Goal: Task Accomplishment & Management: Use online tool/utility

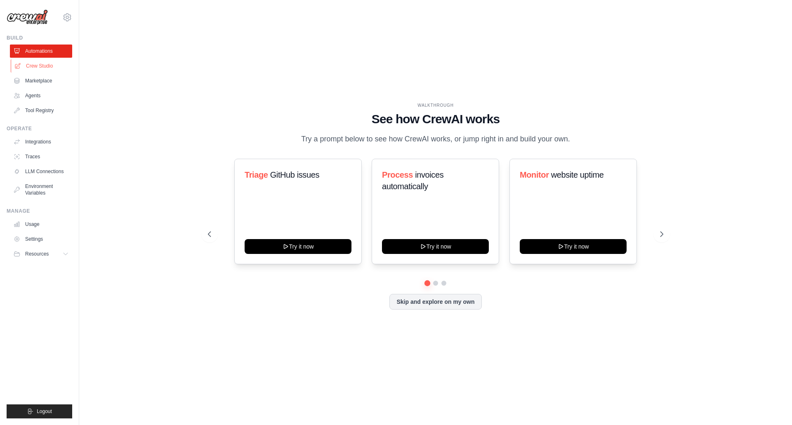
click at [42, 60] on link "Crew Studio" at bounding box center [42, 65] width 62 height 13
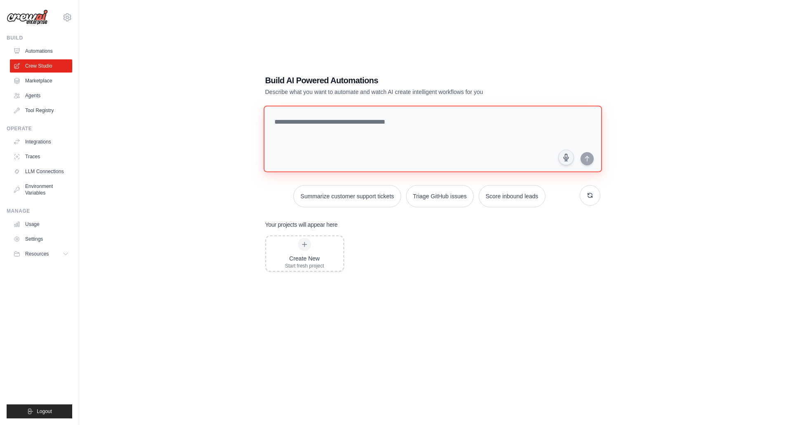
click at [336, 125] on textarea at bounding box center [432, 139] width 338 height 67
type textarea "*"
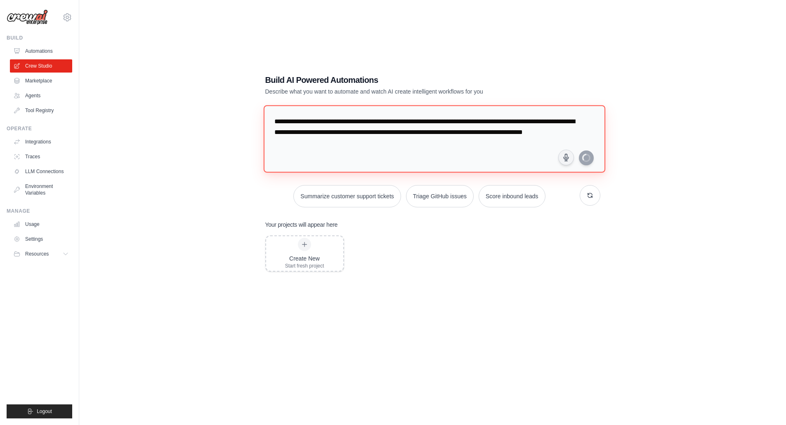
type textarea "**********"
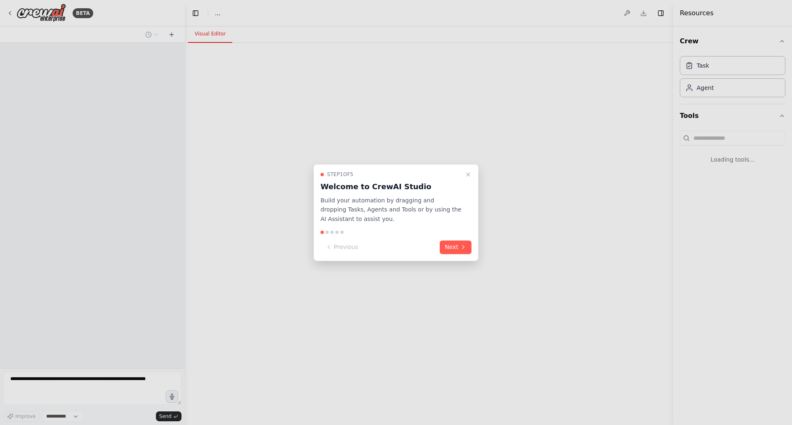
select select "****"
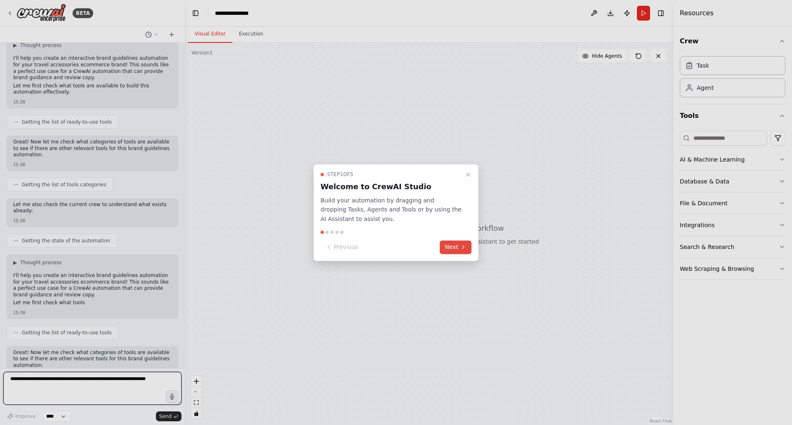
scroll to position [67, 0]
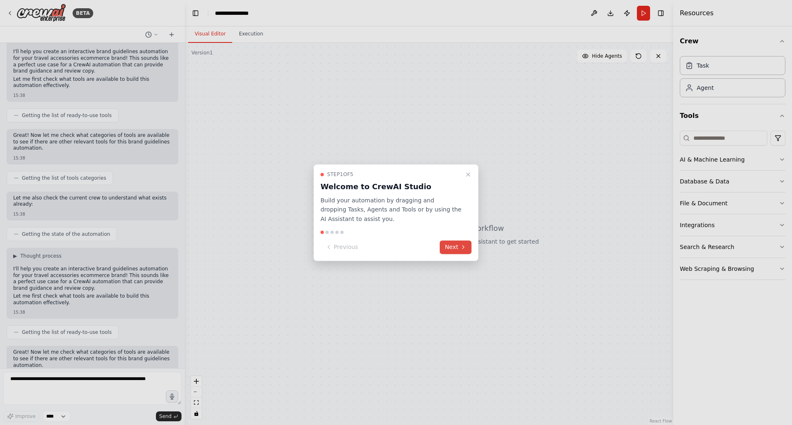
click at [450, 249] on button "Next" at bounding box center [456, 247] width 32 height 14
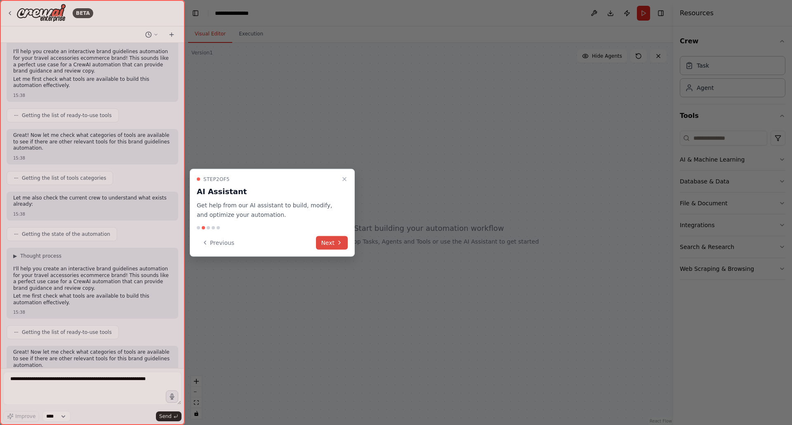
click at [337, 246] on button "Next" at bounding box center [332, 243] width 32 height 14
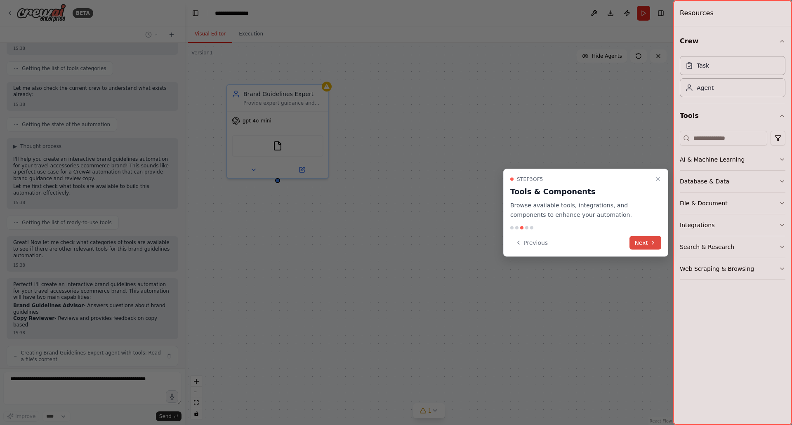
scroll to position [191, 0]
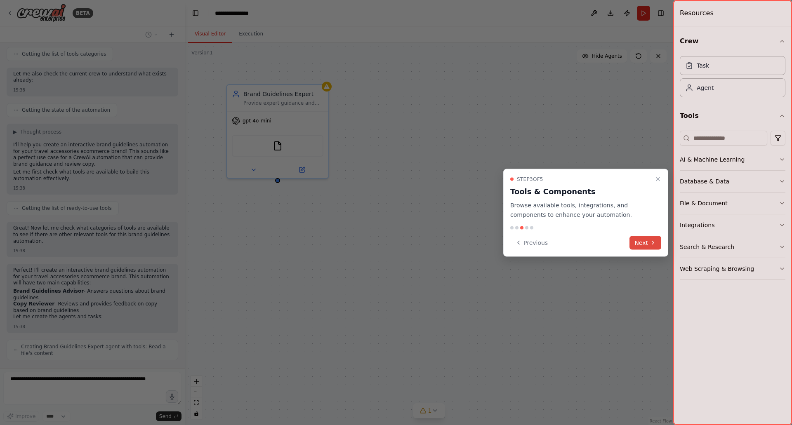
click at [642, 240] on button "Next" at bounding box center [645, 243] width 32 height 14
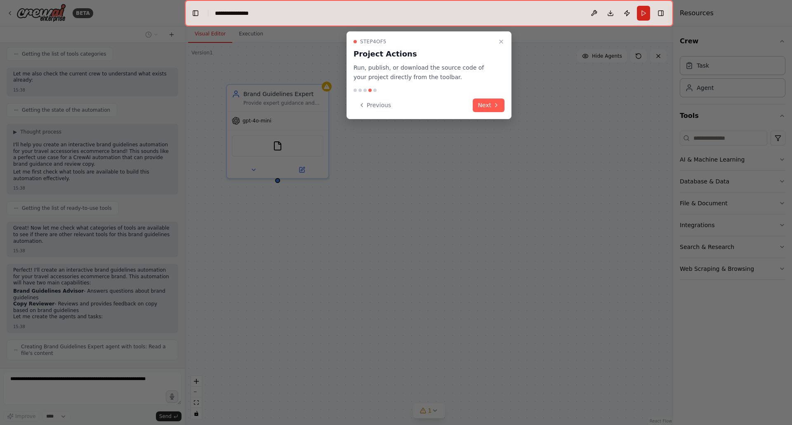
click at [488, 102] on button "Next" at bounding box center [489, 106] width 32 height 14
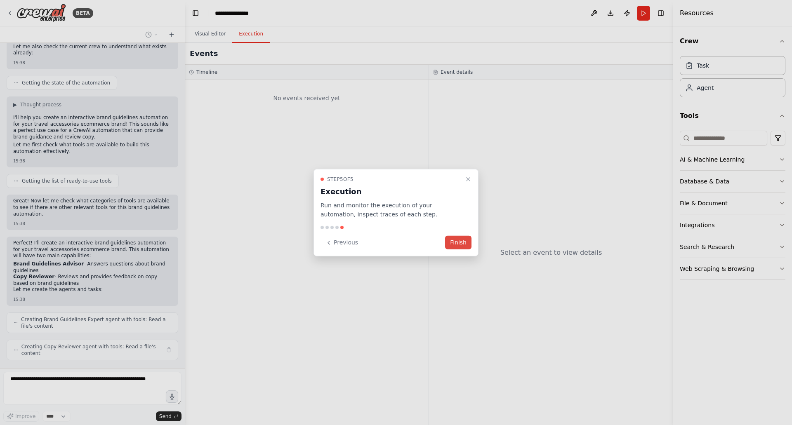
scroll to position [212, 0]
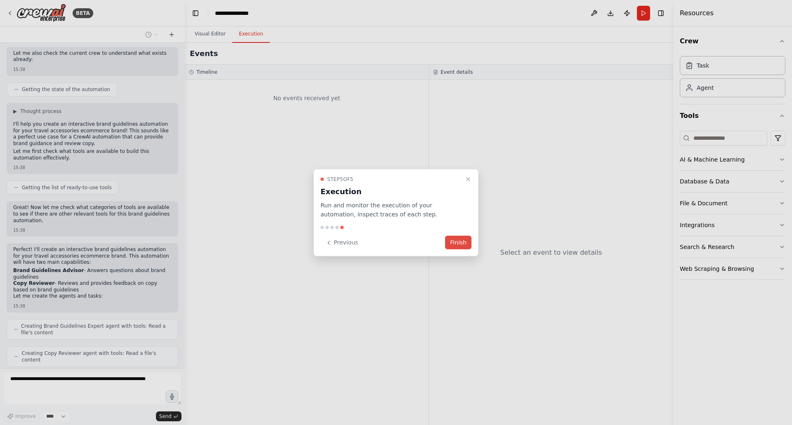
click at [459, 239] on button "Finish" at bounding box center [458, 243] width 26 height 14
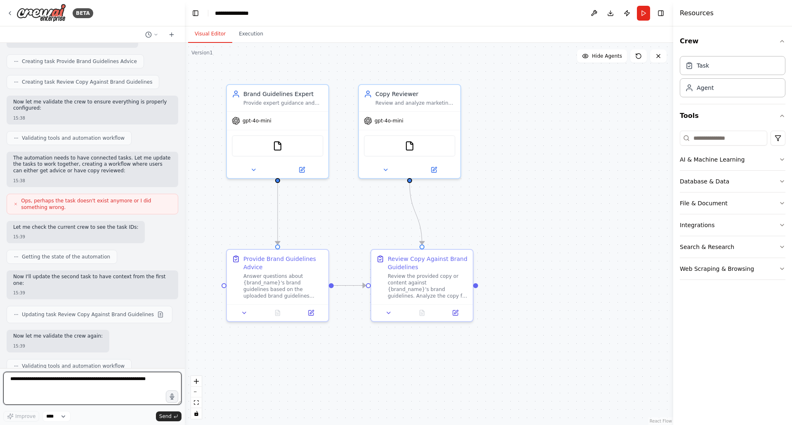
scroll to position [610, 0]
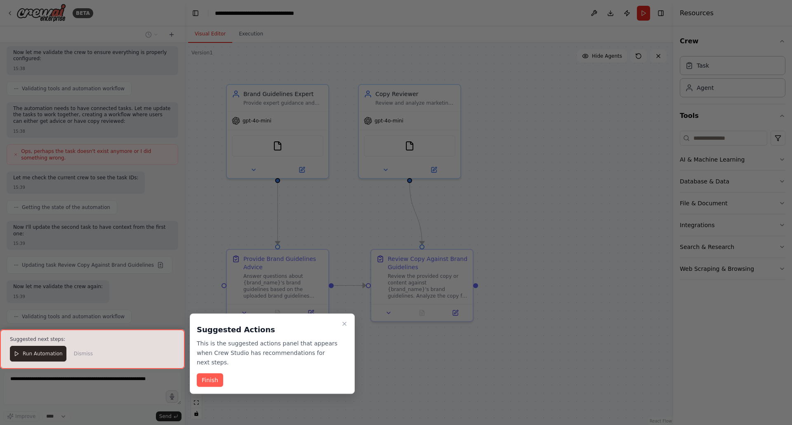
click at [212, 374] on button "Finish" at bounding box center [210, 381] width 26 height 14
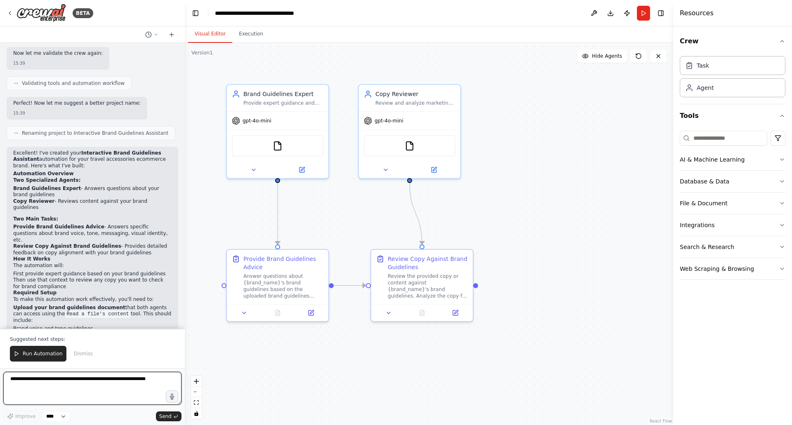
scroll to position [854, 0]
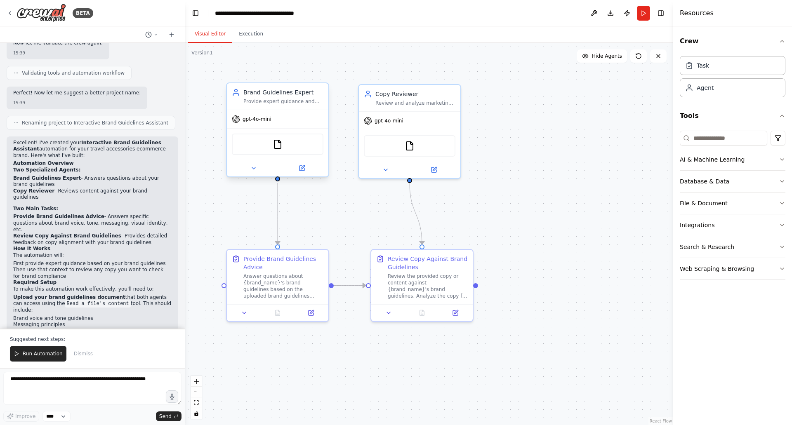
click at [264, 120] on span "gpt-4o-mini" at bounding box center [256, 119] width 29 height 7
click at [259, 123] on div "gpt-4o-mini" at bounding box center [277, 119] width 101 height 18
drag, startPoint x: 252, startPoint y: 116, endPoint x: 247, endPoint y: 122, distance: 7.6
click at [247, 122] on span "gpt-4o-mini" at bounding box center [256, 119] width 29 height 7
click at [301, 166] on icon at bounding box center [301, 168] width 5 height 5
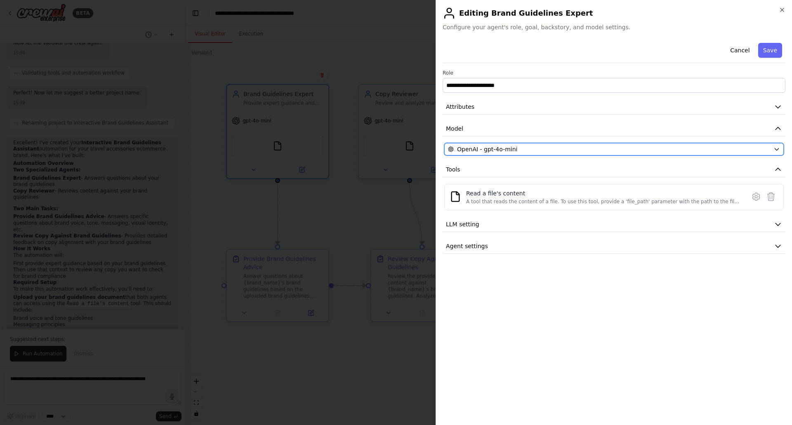
click at [489, 150] on span "OpenAI - gpt-4o-mini" at bounding box center [487, 149] width 60 height 8
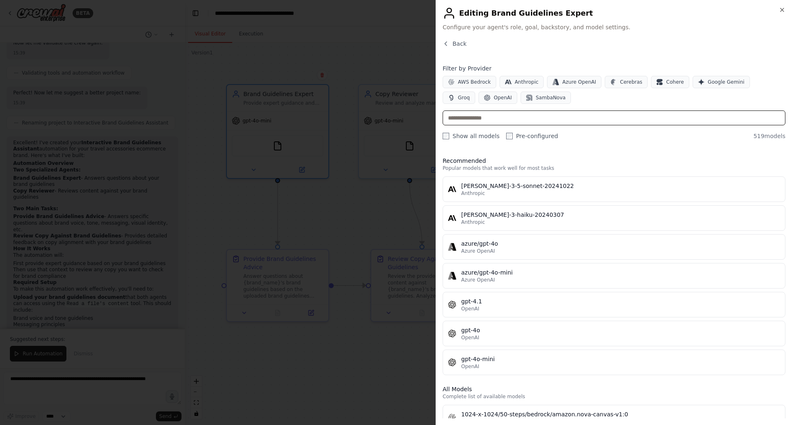
click at [485, 120] on input "text" at bounding box center [613, 118] width 343 height 15
click at [494, 98] on span "OpenAI" at bounding box center [503, 97] width 18 height 7
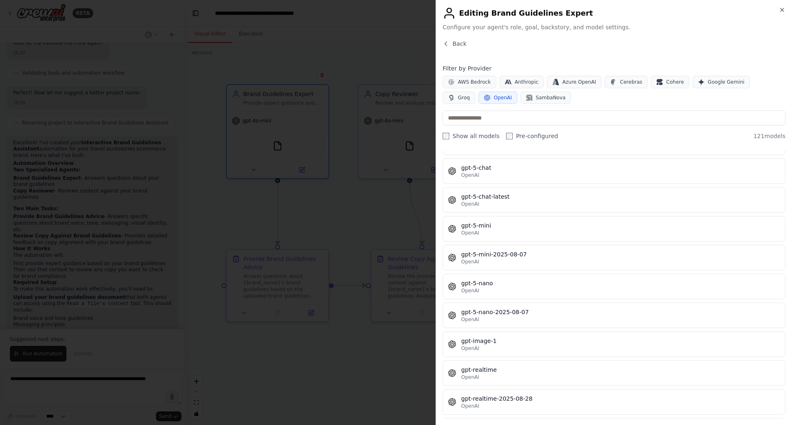
scroll to position [1979, 0]
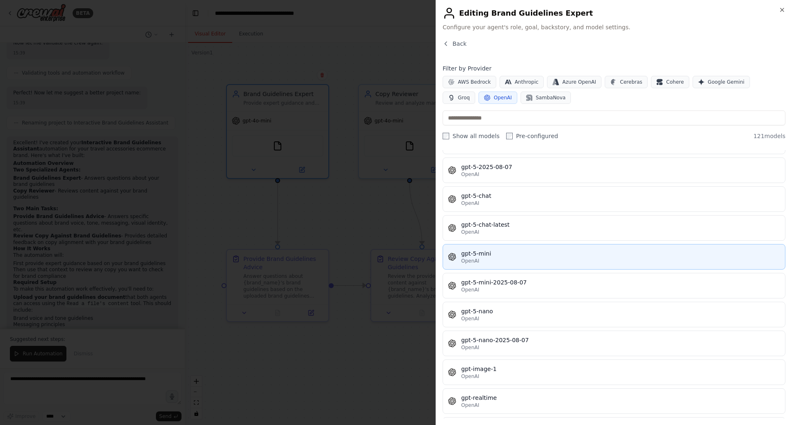
click at [523, 258] on div "OpenAI" at bounding box center [620, 261] width 319 height 7
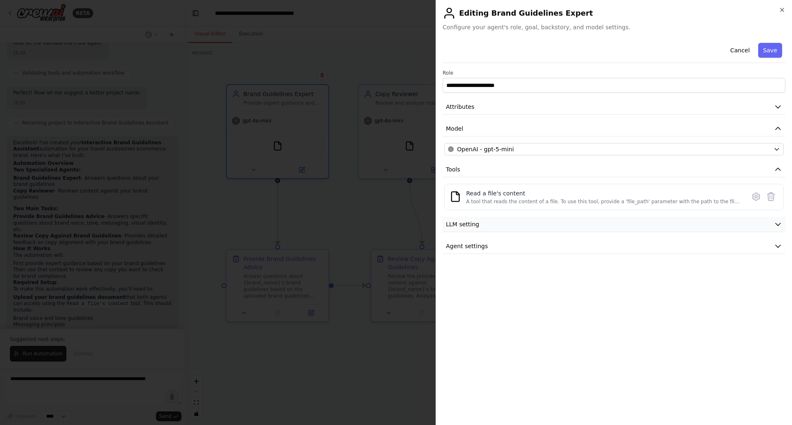
click at [572, 223] on button "LLM setting" at bounding box center [613, 224] width 343 height 15
click at [543, 303] on button "Agent settings" at bounding box center [613, 305] width 343 height 15
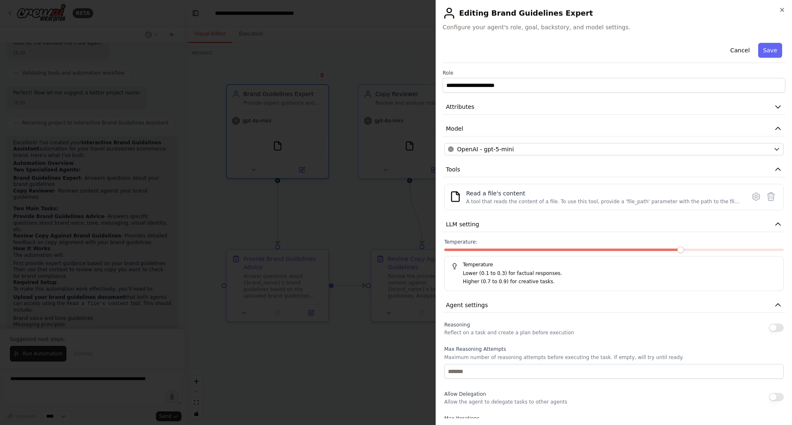
scroll to position [115, 0]
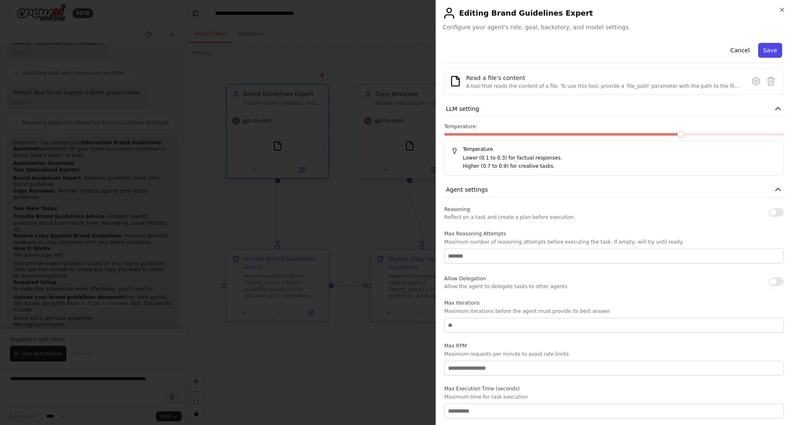
click at [765, 52] on button "Save" at bounding box center [770, 50] width 24 height 15
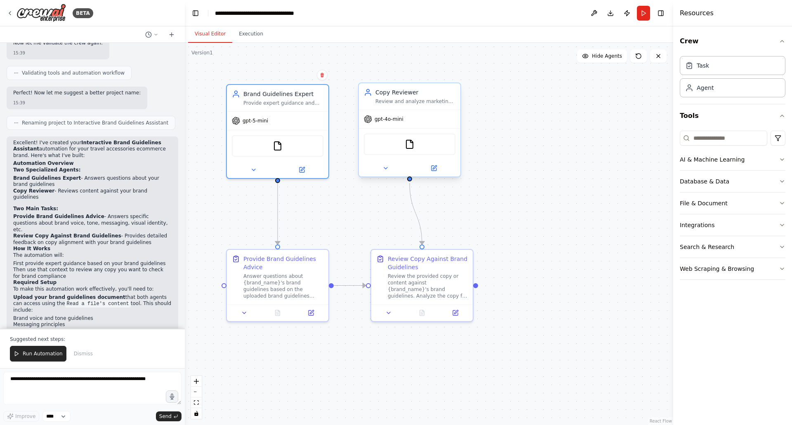
click at [410, 118] on div "gpt-4o-mini" at bounding box center [409, 119] width 101 height 18
click at [434, 169] on icon at bounding box center [435, 167] width 4 height 4
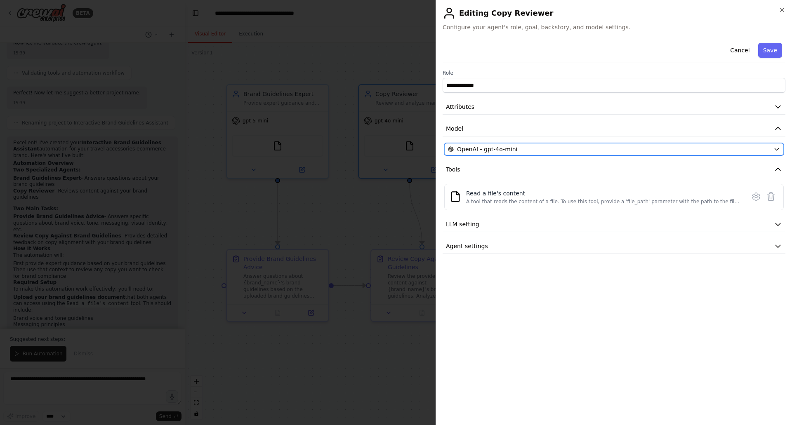
click at [470, 149] on span "OpenAI - gpt-4o-mini" at bounding box center [487, 149] width 60 height 8
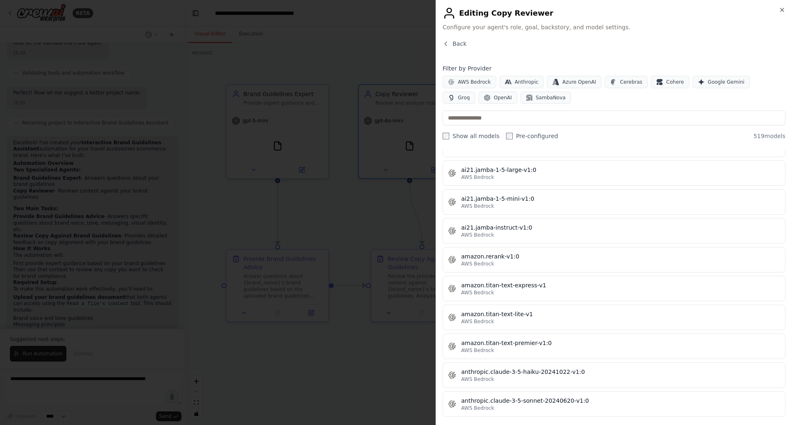
scroll to position [330, 0]
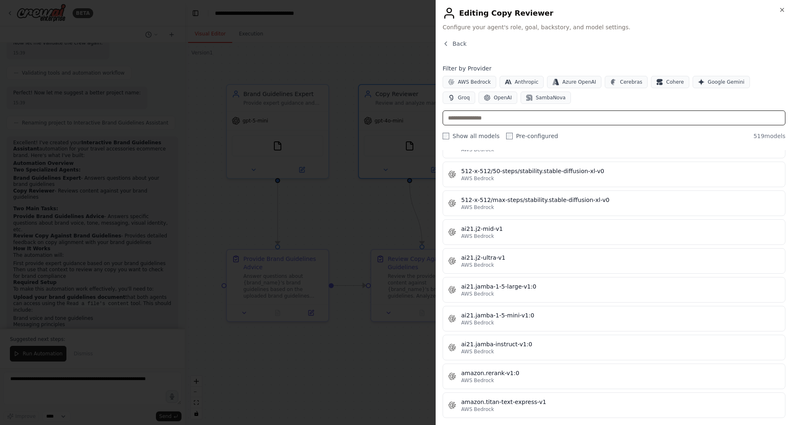
click at [495, 120] on input "text" at bounding box center [613, 118] width 343 height 15
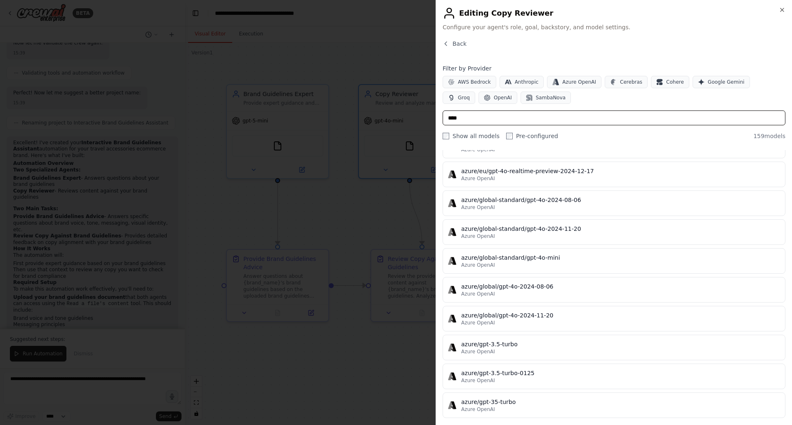
scroll to position [0, 0]
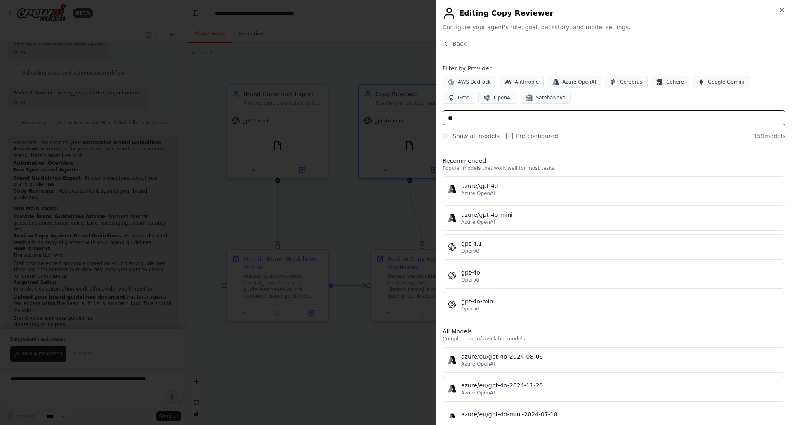
type input "*"
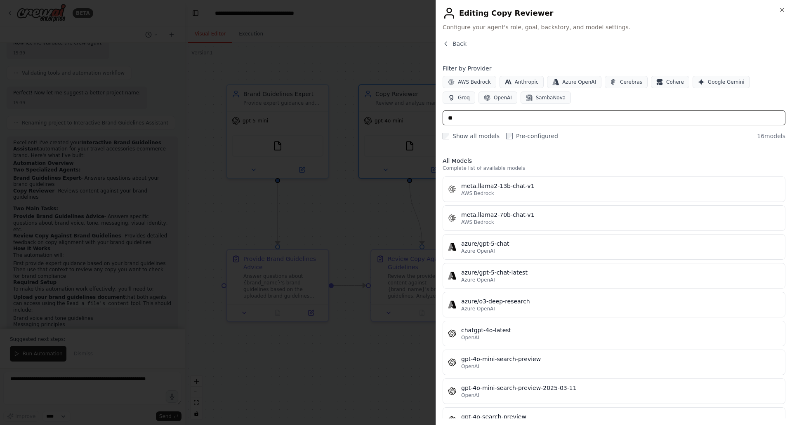
type input "*"
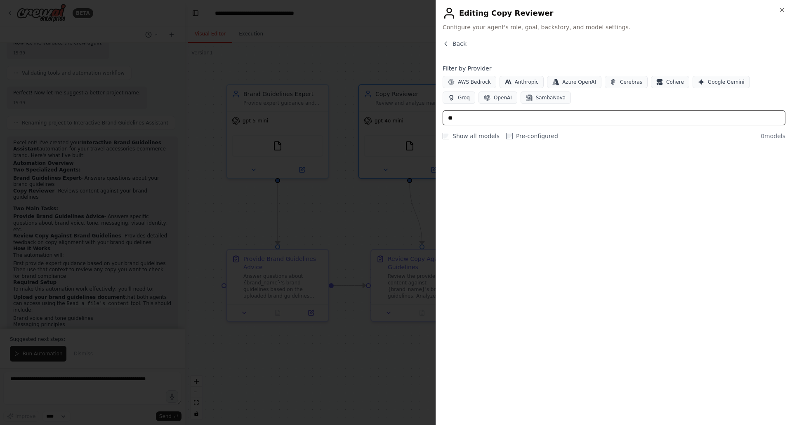
type input "*"
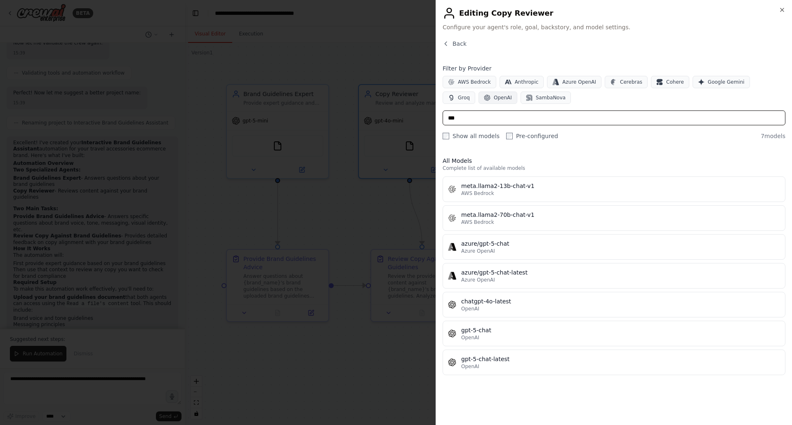
type input "***"
click at [494, 97] on span "OpenAI" at bounding box center [503, 97] width 18 height 7
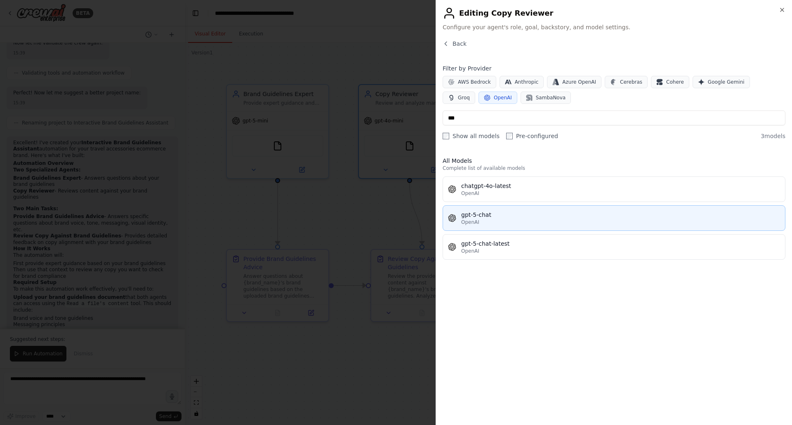
click at [489, 215] on div "gpt-5-chat" at bounding box center [620, 215] width 319 height 8
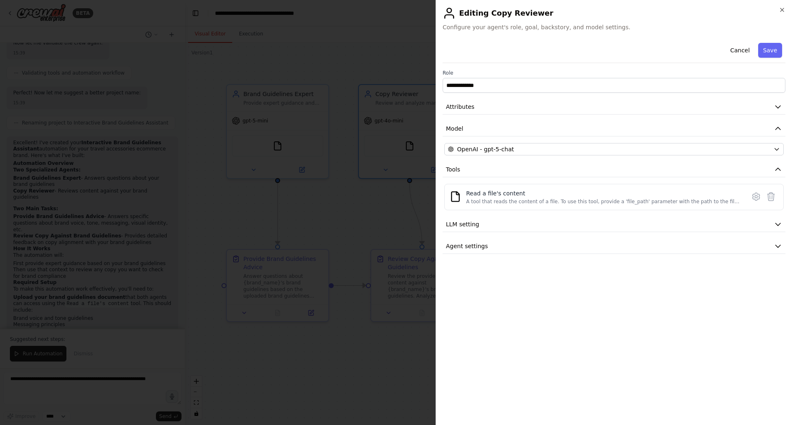
click at [774, 51] on button "Save" at bounding box center [770, 50] width 24 height 15
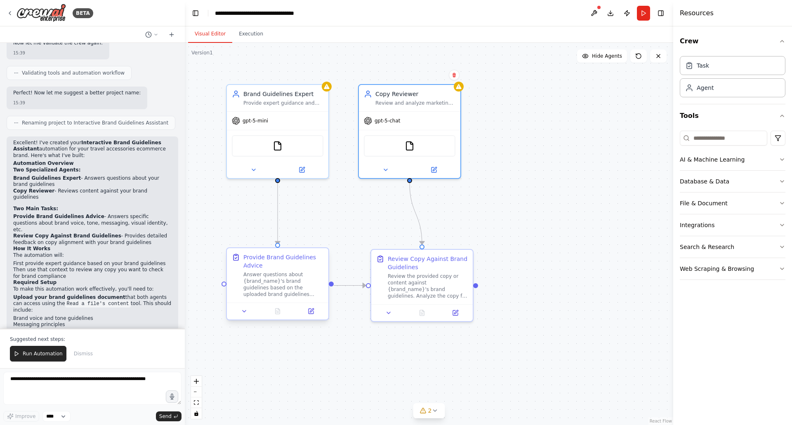
click at [273, 280] on div "Answer questions about {brand_name}'s brand guidelines based on the uploaded br…" at bounding box center [283, 284] width 80 height 26
click at [310, 312] on icon at bounding box center [311, 311] width 7 height 7
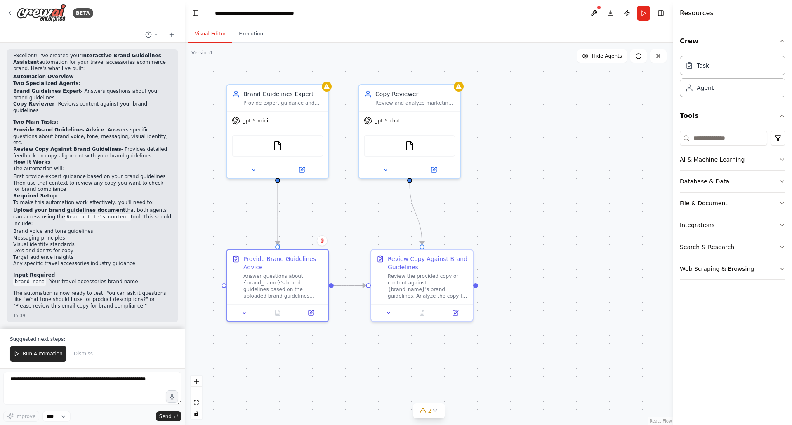
scroll to position [761, 0]
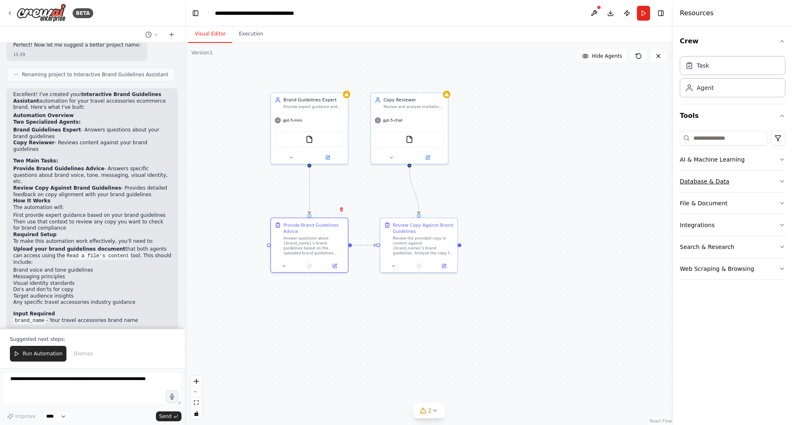
click at [758, 178] on button "Database & Data" at bounding box center [733, 181] width 106 height 21
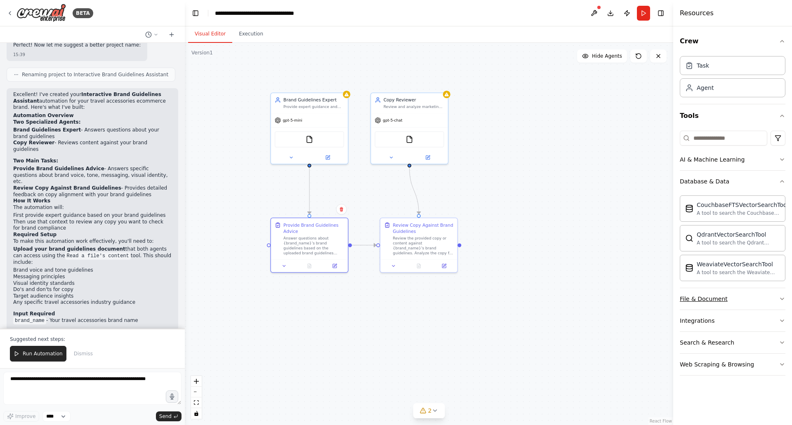
click at [744, 301] on button "File & Document" at bounding box center [733, 298] width 106 height 21
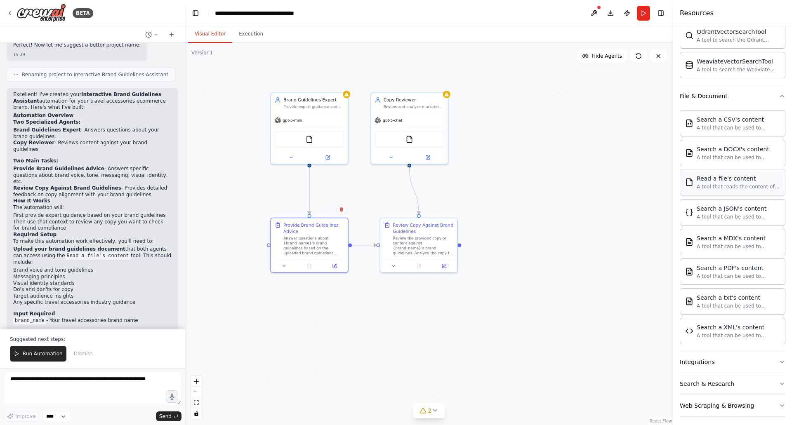
scroll to position [208, 0]
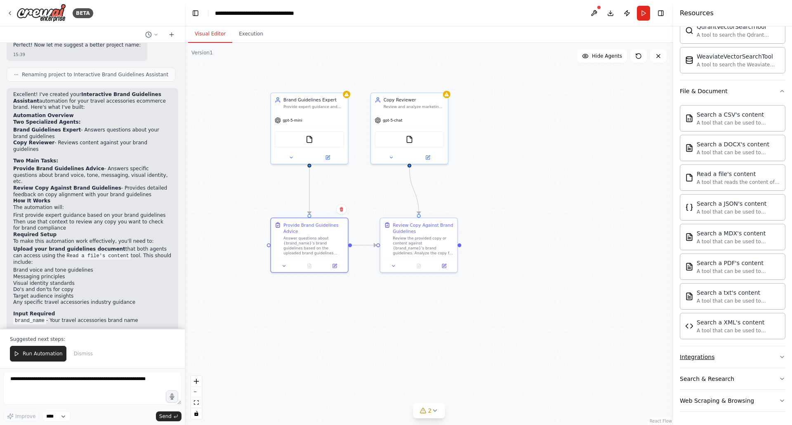
click at [745, 358] on button "Integrations" at bounding box center [733, 356] width 106 height 21
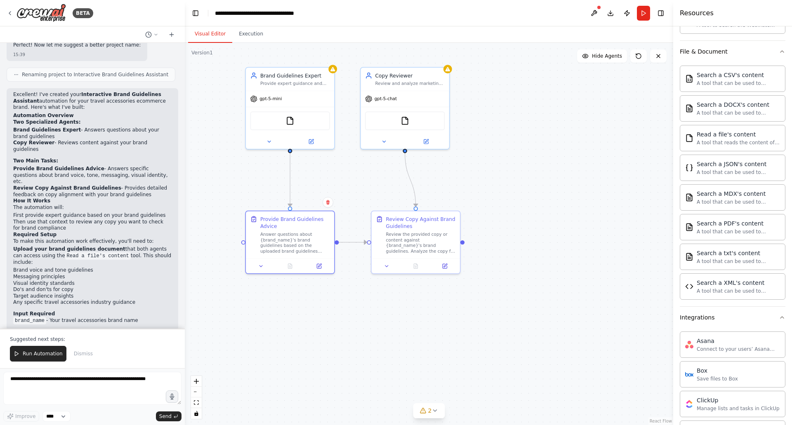
scroll to position [0, 0]
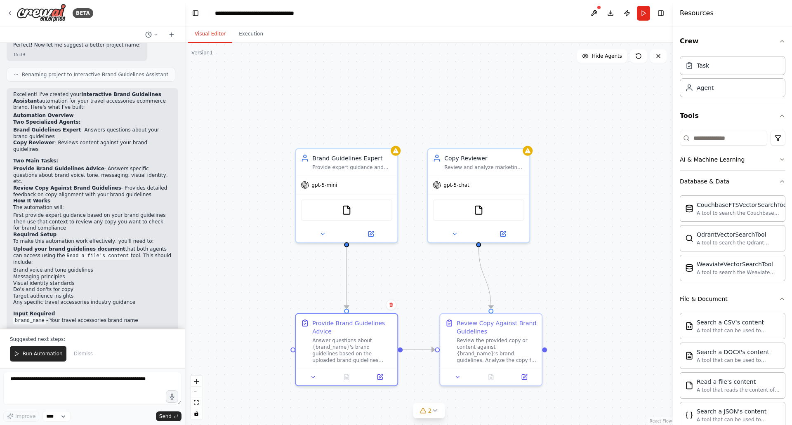
drag, startPoint x: 567, startPoint y: 163, endPoint x: 626, endPoint y: 214, distance: 77.5
click at [626, 214] on div ".deletable-edge-delete-btn { width: 20px; height: 20px; border: 0px solid #ffff…" at bounding box center [429, 234] width 488 height 382
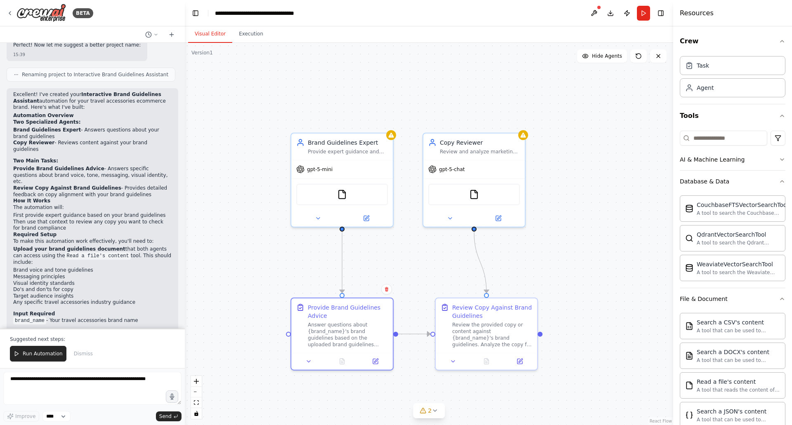
drag, startPoint x: 575, startPoint y: 284, endPoint x: 573, endPoint y: 261, distance: 23.2
click at [573, 261] on div ".deletable-edge-delete-btn { width: 20px; height: 20px; border: 0px solid #ffff…" at bounding box center [429, 234] width 488 height 382
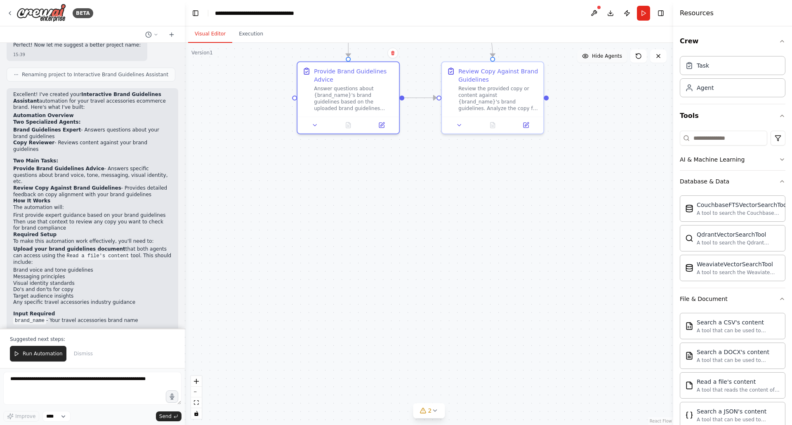
drag, startPoint x: 564, startPoint y: 259, endPoint x: 585, endPoint y: 61, distance: 199.0
click at [585, 61] on div "Version 1 Show Tools Hide Agents .deletable-edge-delete-btn { width: 20px; heig…" at bounding box center [429, 234] width 488 height 382
click at [315, 125] on icon at bounding box center [315, 123] width 7 height 7
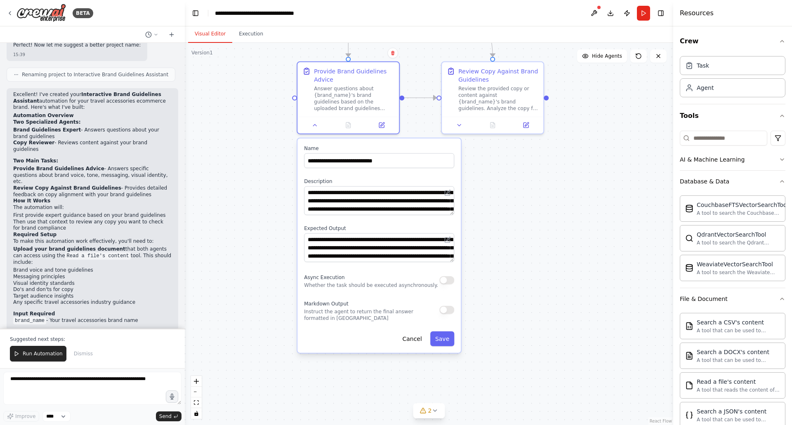
click at [525, 296] on div ".deletable-edge-delete-btn { width: 20px; height: 20px; border: 0px solid #ffff…" at bounding box center [429, 234] width 488 height 382
click at [413, 338] on button "Cancel" at bounding box center [411, 339] width 29 height 15
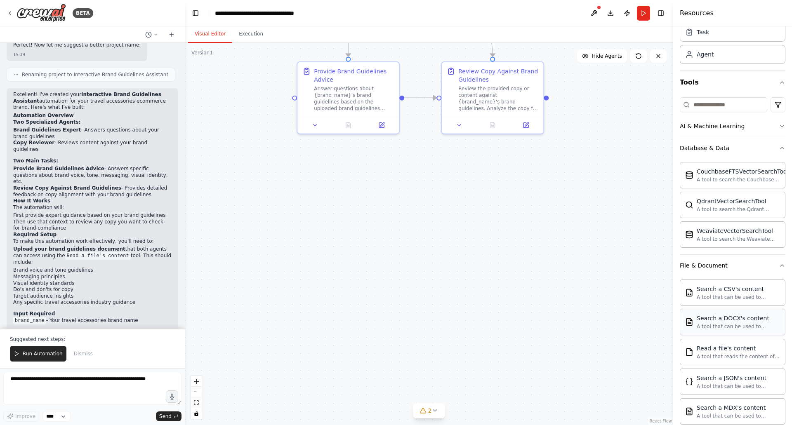
scroll to position [82, 0]
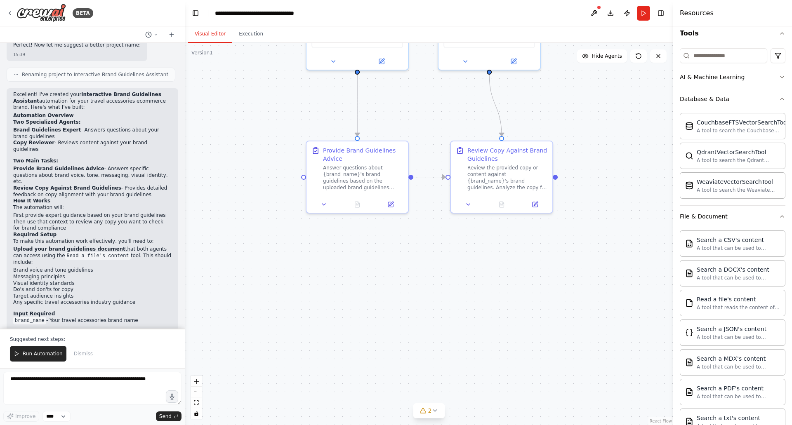
drag, startPoint x: 469, startPoint y: 192, endPoint x: 460, endPoint y: 280, distance: 88.3
click at [460, 280] on div ".deletable-edge-delete-btn { width: 20px; height: 20px; border: 0px solid #ffff…" at bounding box center [429, 234] width 488 height 382
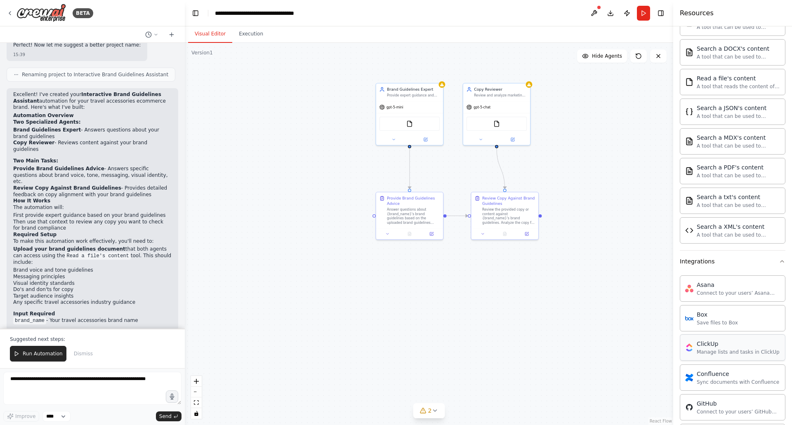
scroll to position [165, 0]
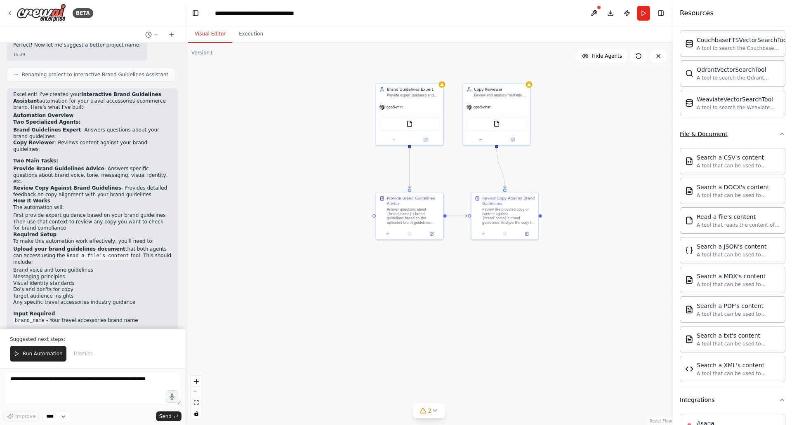
click at [747, 138] on button "File & Document" at bounding box center [733, 133] width 106 height 21
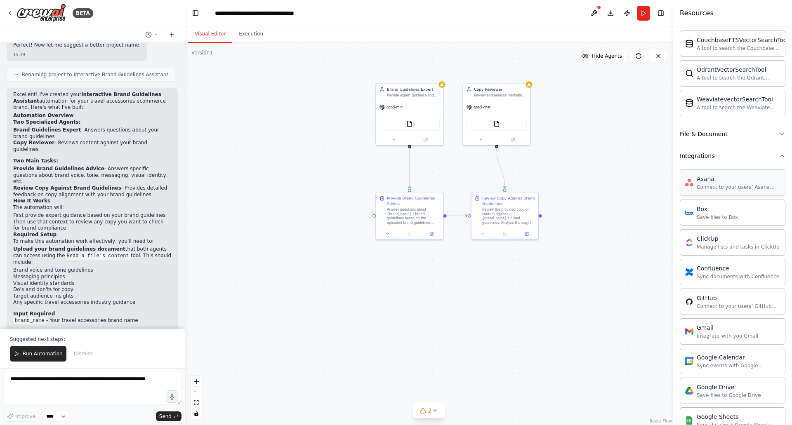
scroll to position [206, 0]
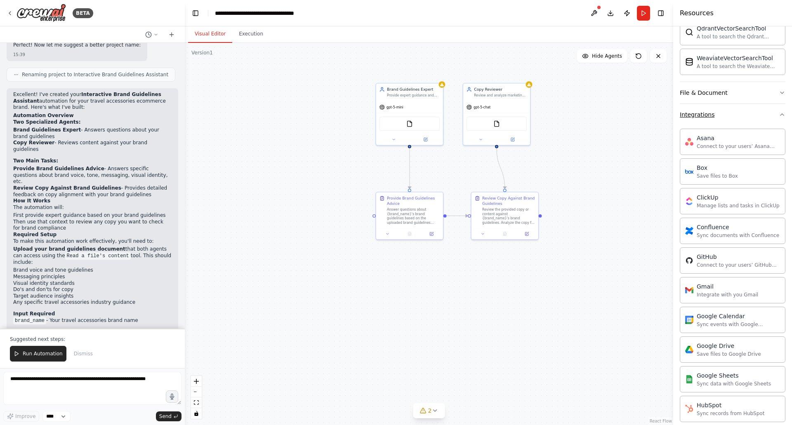
click at [755, 120] on button "Integrations" at bounding box center [733, 114] width 106 height 21
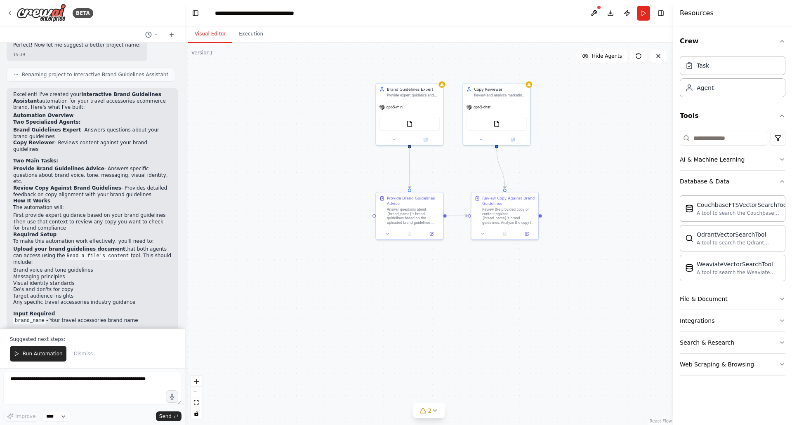
click at [760, 367] on button "Web Scraping & Browsing" at bounding box center [733, 364] width 106 height 21
click at [779, 179] on icon "button" at bounding box center [782, 181] width 7 height 7
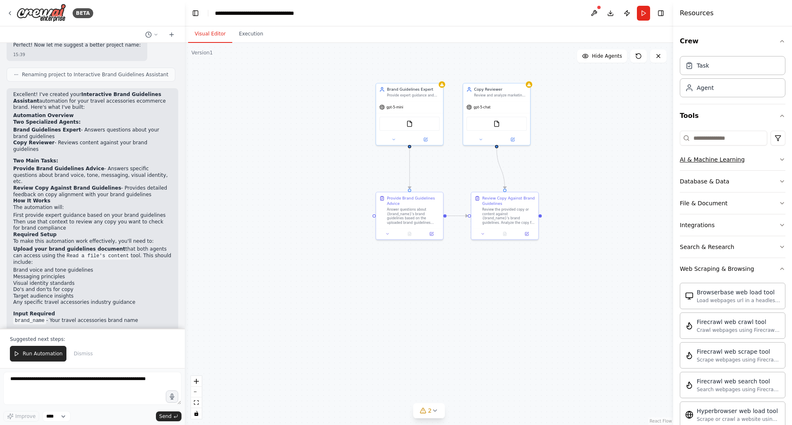
click at [764, 162] on button "AI & Machine Learning" at bounding box center [733, 159] width 106 height 21
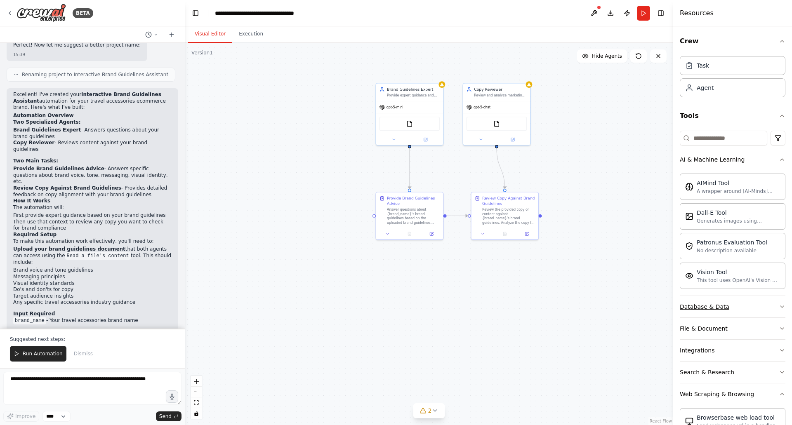
click at [741, 306] on button "Database & Data" at bounding box center [733, 306] width 106 height 21
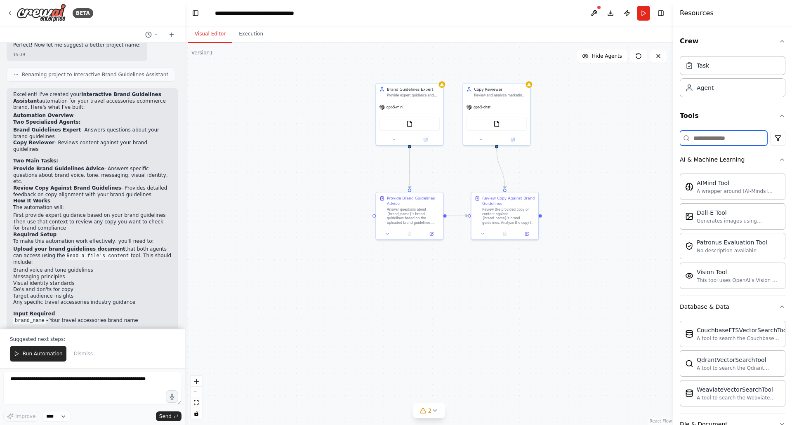
click at [722, 133] on input at bounding box center [723, 138] width 87 height 15
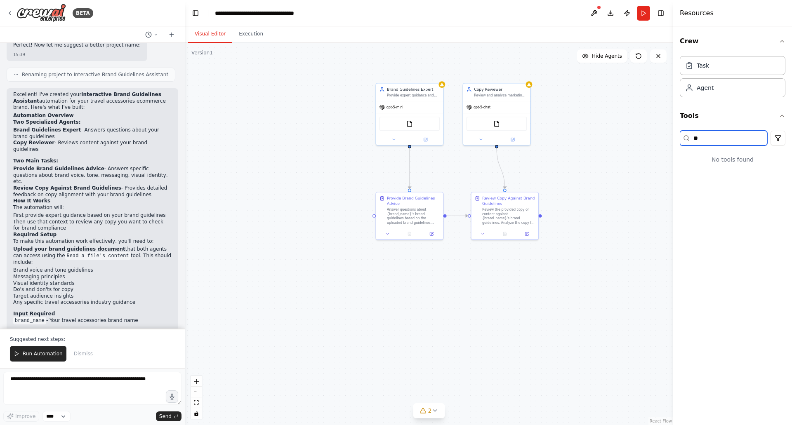
type input "*"
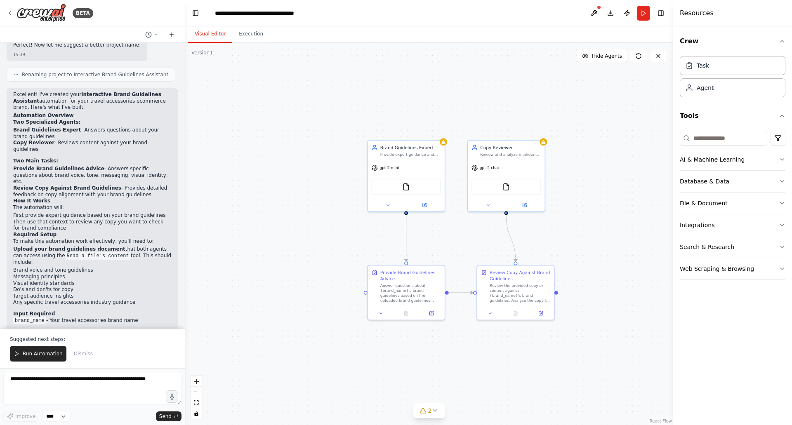
drag, startPoint x: 552, startPoint y: 129, endPoint x: 576, endPoint y: 197, distance: 71.7
click at [576, 197] on div ".deletable-edge-delete-btn { width: 20px; height: 20px; border: 0px solid #ffff…" at bounding box center [429, 234] width 488 height 382
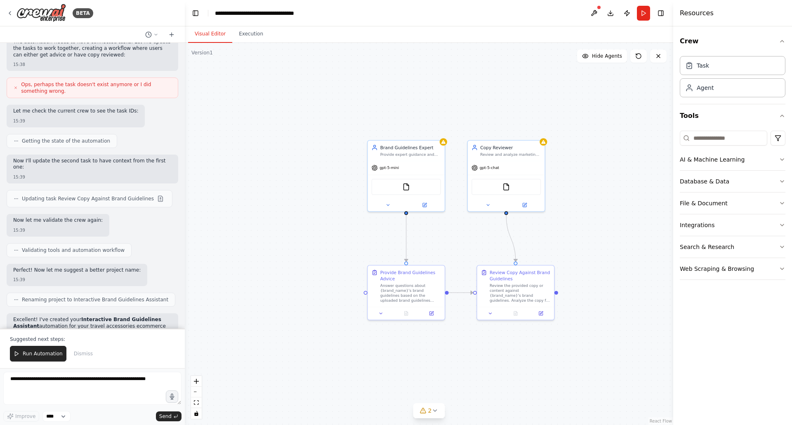
scroll to position [761, 0]
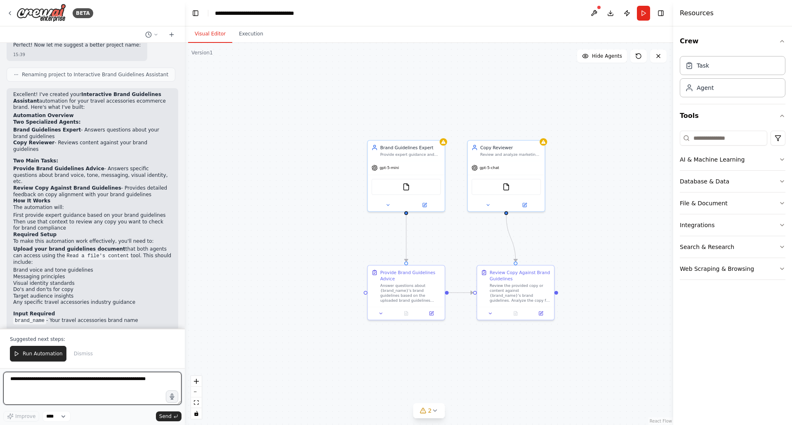
click at [122, 385] on textarea at bounding box center [92, 388] width 178 height 33
type textarea "**********"
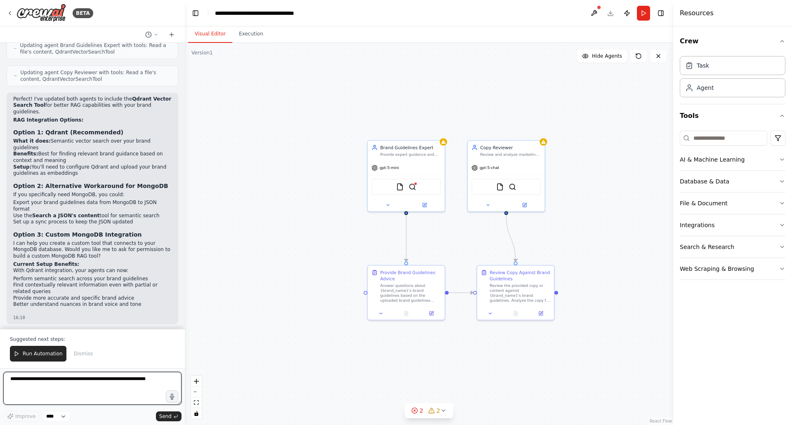
scroll to position [1387, 0]
click at [59, 381] on textarea at bounding box center [92, 388] width 178 height 33
type textarea "**********"
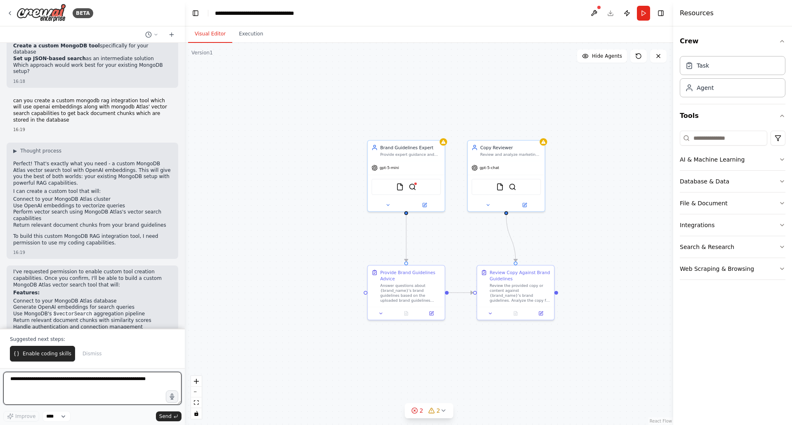
scroll to position [1699, 0]
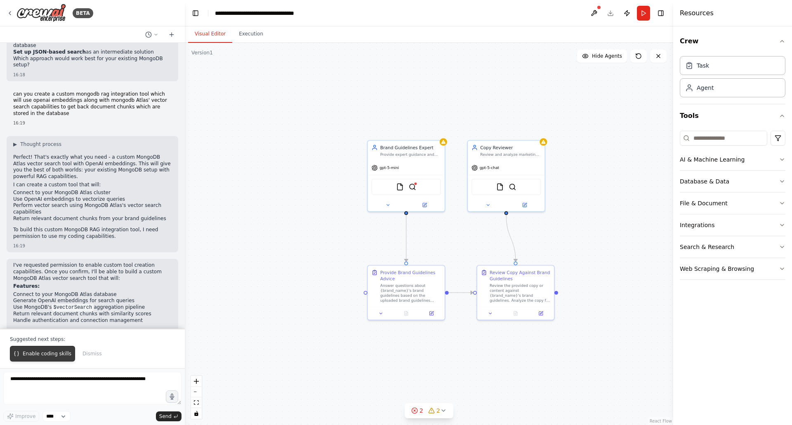
click at [48, 354] on span "Enable coding skills" at bounding box center [47, 354] width 49 height 7
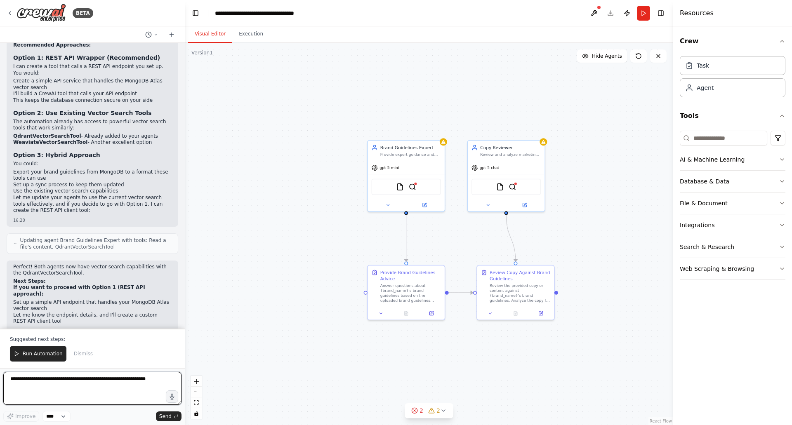
scroll to position [2540, 0]
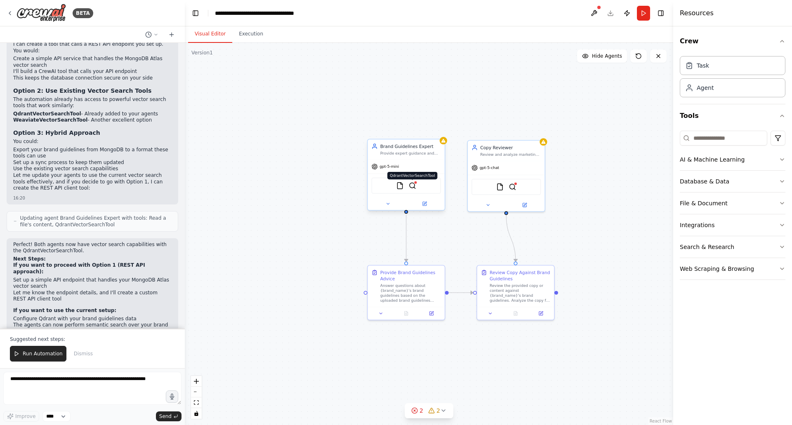
click at [412, 189] on img at bounding box center [412, 185] width 7 height 7
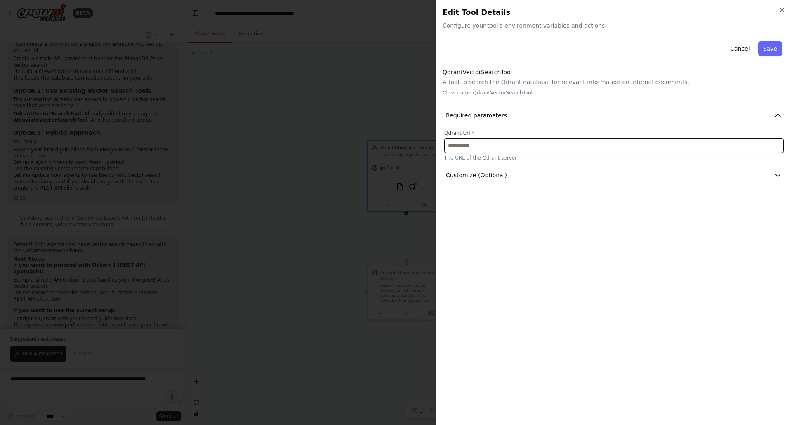
click at [482, 143] on input "text" at bounding box center [613, 145] width 339 height 15
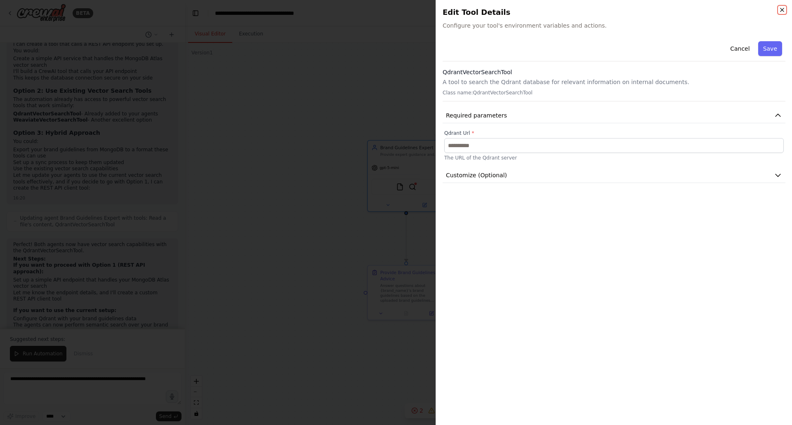
click at [781, 11] on icon "button" at bounding box center [782, 10] width 7 height 7
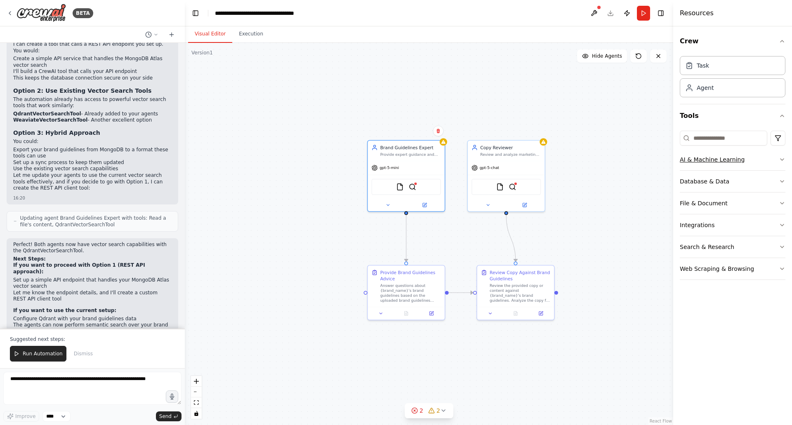
click at [722, 161] on div "AI & Machine Learning" at bounding box center [712, 159] width 65 height 8
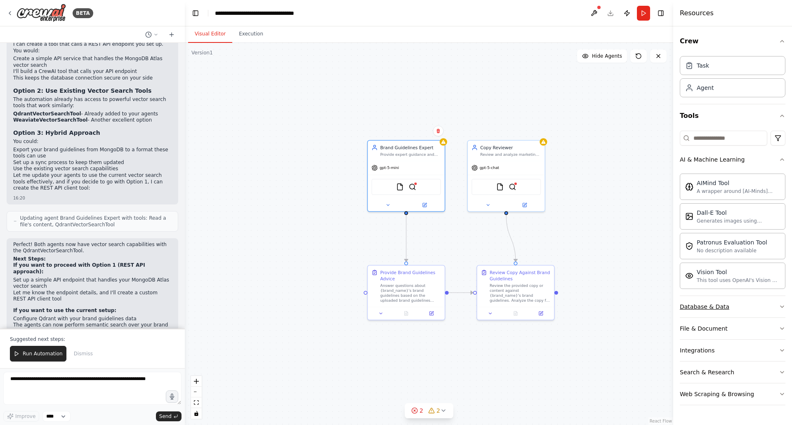
click at [732, 308] on button "Database & Data" at bounding box center [733, 306] width 106 height 21
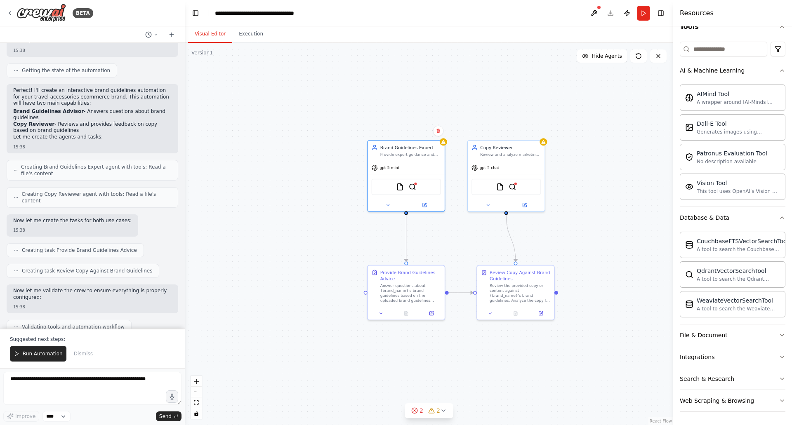
scroll to position [0, 0]
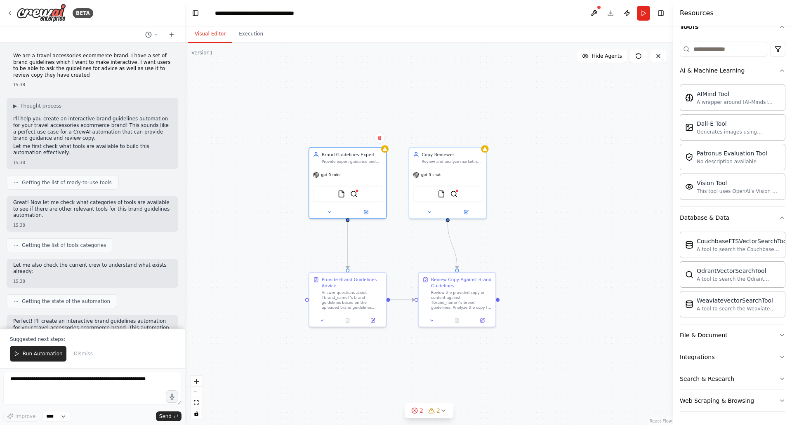
drag, startPoint x: 474, startPoint y: 102, endPoint x: 361, endPoint y: 101, distance: 113.0
click at [369, 106] on div ".deletable-edge-delete-btn { width: 20px; height: 20px; border: 0px solid #ffff…" at bounding box center [429, 234] width 488 height 382
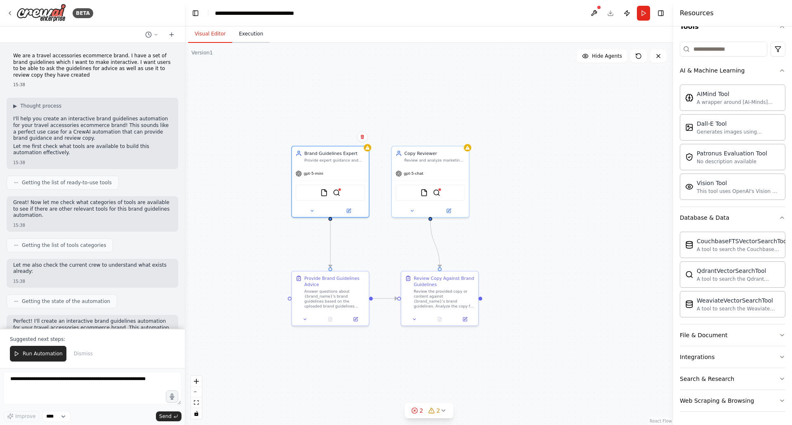
click at [252, 29] on button "Execution" at bounding box center [251, 34] width 38 height 17
click at [210, 30] on button "Visual Editor" at bounding box center [210, 34] width 44 height 17
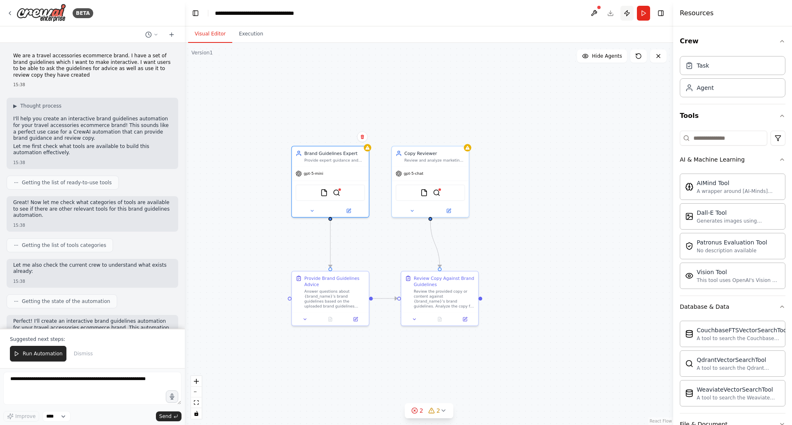
click at [625, 14] on button "Publish" at bounding box center [626, 13] width 13 height 15
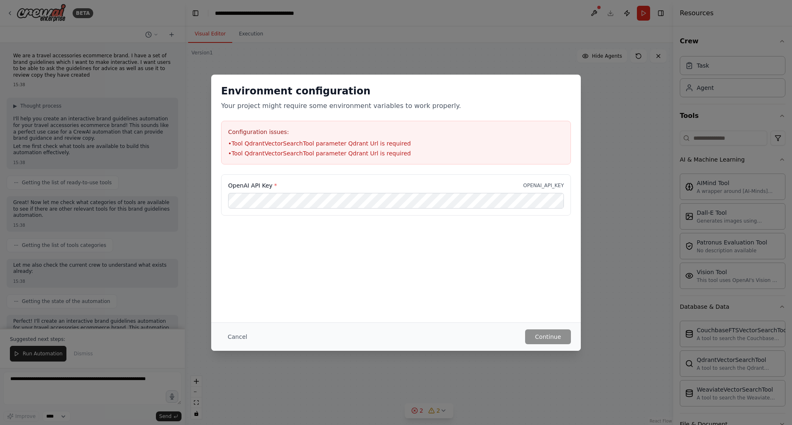
click at [229, 337] on button "Cancel" at bounding box center [237, 336] width 33 height 15
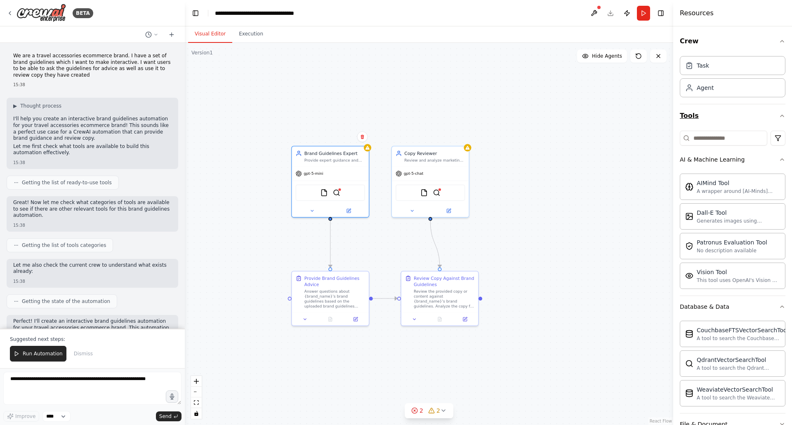
click at [779, 118] on icon "button" at bounding box center [782, 116] width 7 height 7
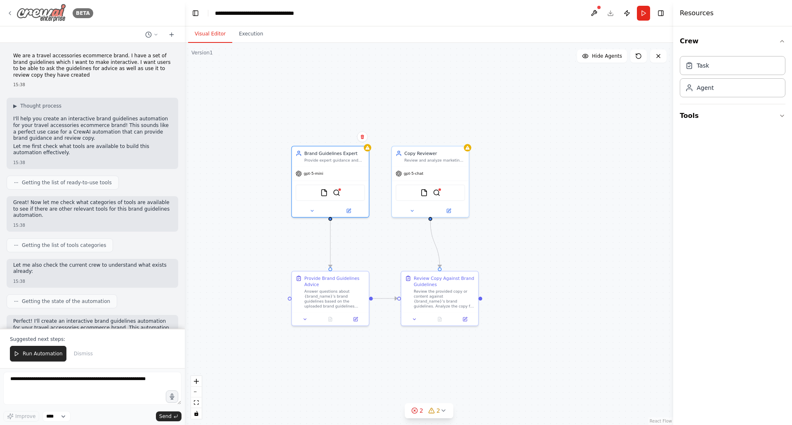
click at [11, 11] on icon at bounding box center [10, 13] width 7 height 7
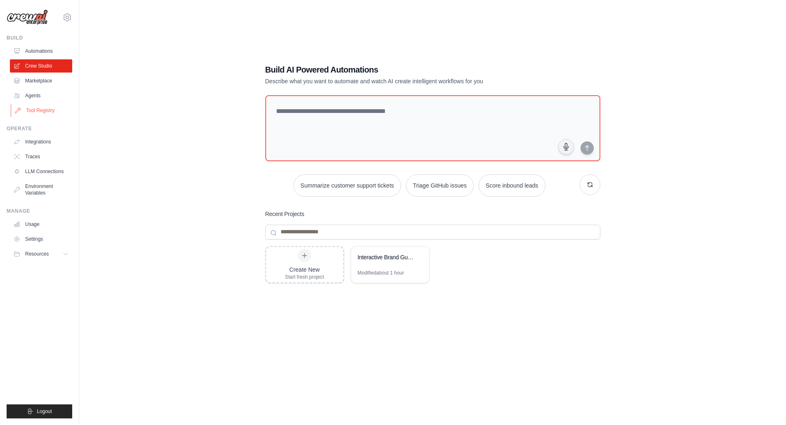
click at [38, 112] on link "Tool Registry" at bounding box center [42, 110] width 62 height 13
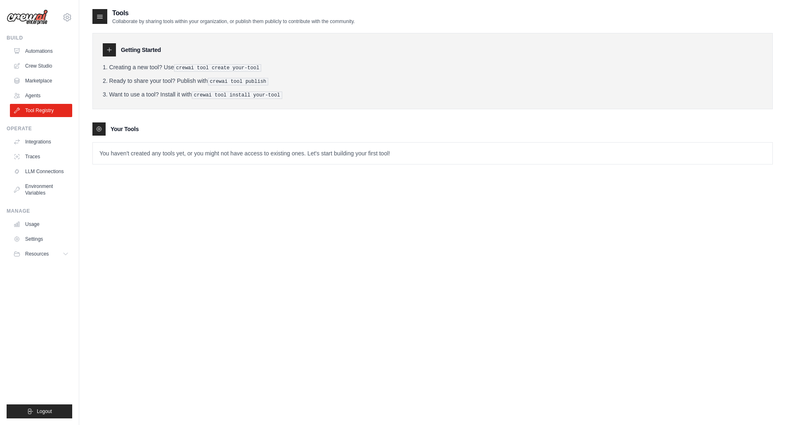
click at [103, 19] on icon at bounding box center [100, 16] width 8 height 8
click at [141, 23] on p "Collaborate by sharing tools within your organization, or publish them publicly…" at bounding box center [233, 21] width 242 height 7
click at [109, 49] on icon at bounding box center [109, 50] width 4 height 4
click at [36, 141] on link "Integrations" at bounding box center [42, 141] width 62 height 13
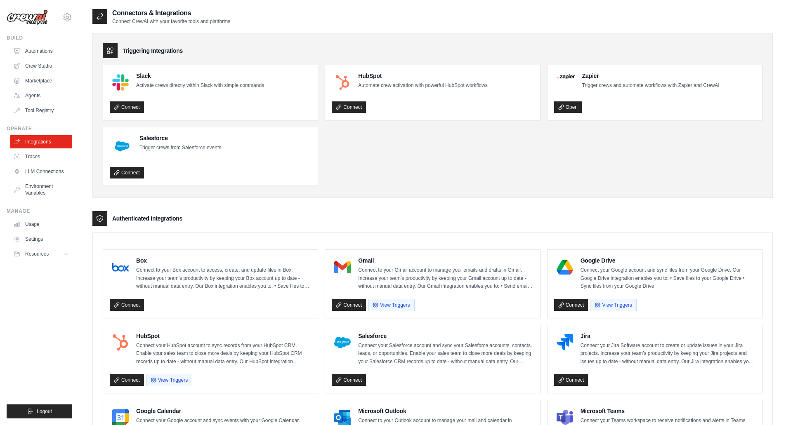
click at [110, 47] on icon at bounding box center [110, 51] width 8 height 8
click at [98, 14] on icon at bounding box center [100, 16] width 8 height 8
drag, startPoint x: 104, startPoint y: 38, endPoint x: 105, endPoint y: 49, distance: 12.1
click at [105, 46] on div "Triggering Integrations Slack Activate crews directly within Slack with simple …" at bounding box center [432, 115] width 680 height 165
click at [109, 51] on icon at bounding box center [110, 51] width 8 height 8
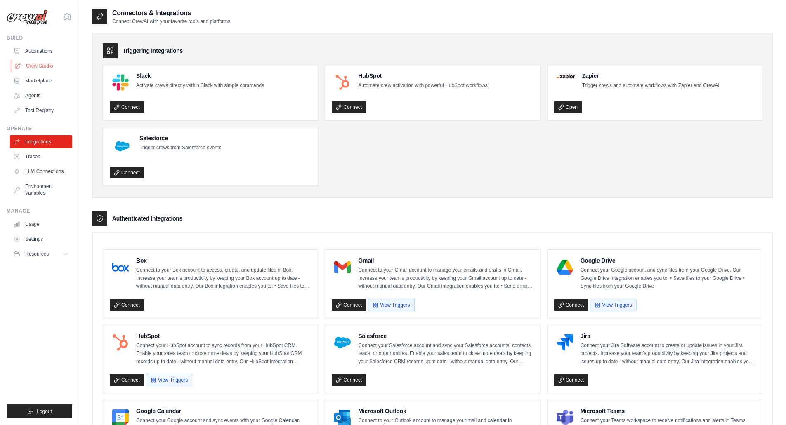
click at [36, 65] on link "Crew Studio" at bounding box center [42, 65] width 62 height 13
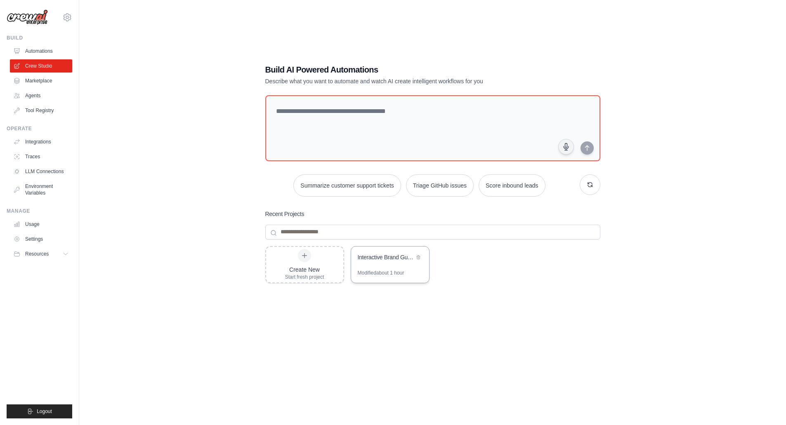
click at [388, 262] on div "Interactive Brand Guidelines Assistant" at bounding box center [386, 258] width 56 height 10
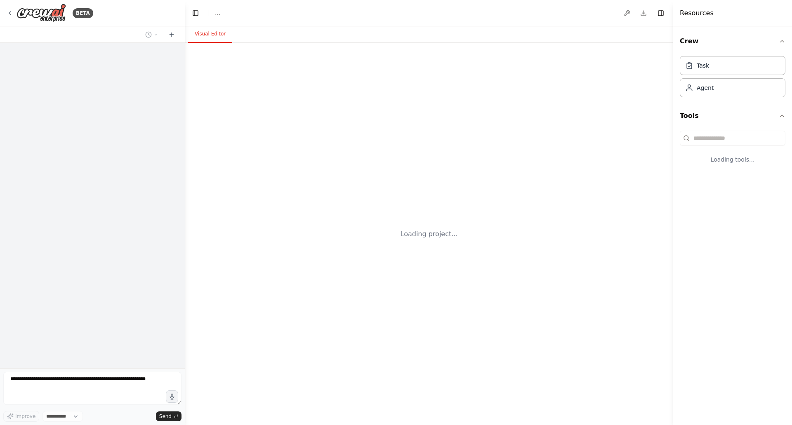
select select "****"
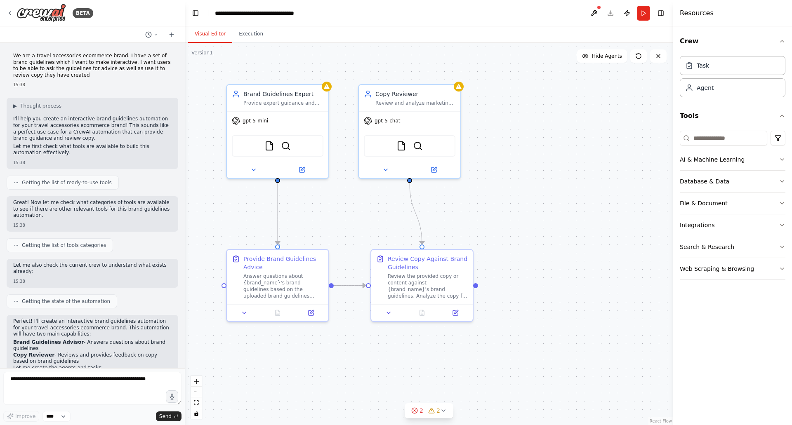
scroll to position [2501, 0]
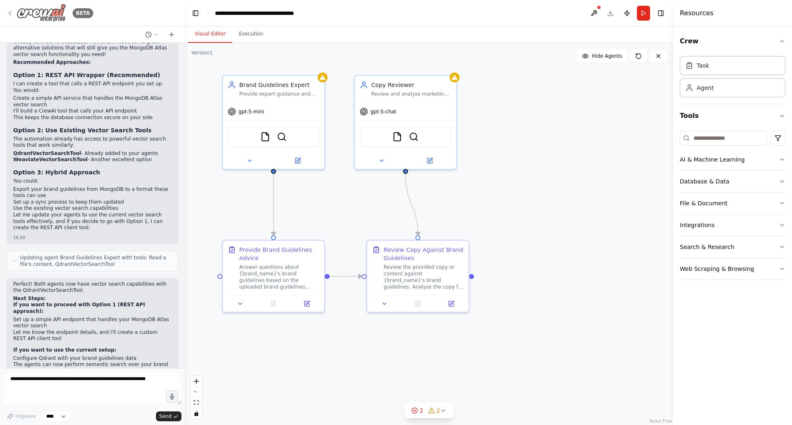
click at [11, 12] on icon at bounding box center [10, 13] width 7 height 7
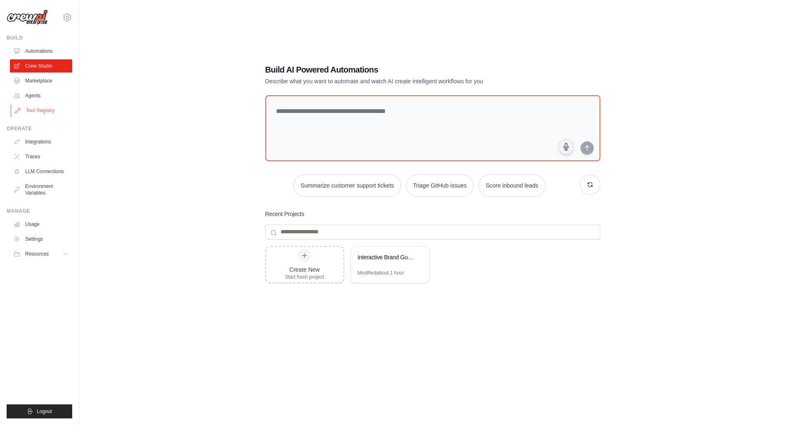
click at [41, 110] on link "Tool Registry" at bounding box center [42, 110] width 62 height 13
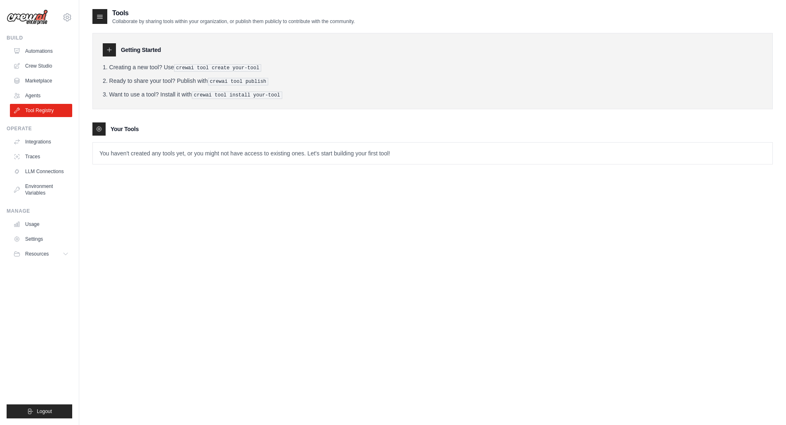
click at [176, 152] on p "You haven't created any tools yet, or you might not have access to existing one…" at bounding box center [432, 153] width 679 height 21
click at [97, 128] on icon at bounding box center [99, 129] width 7 height 7
click at [121, 127] on h3 "Your Tools" at bounding box center [125, 129] width 28 height 8
click at [110, 50] on icon at bounding box center [109, 50] width 7 height 7
click at [110, 51] on icon at bounding box center [109, 50] width 7 height 7
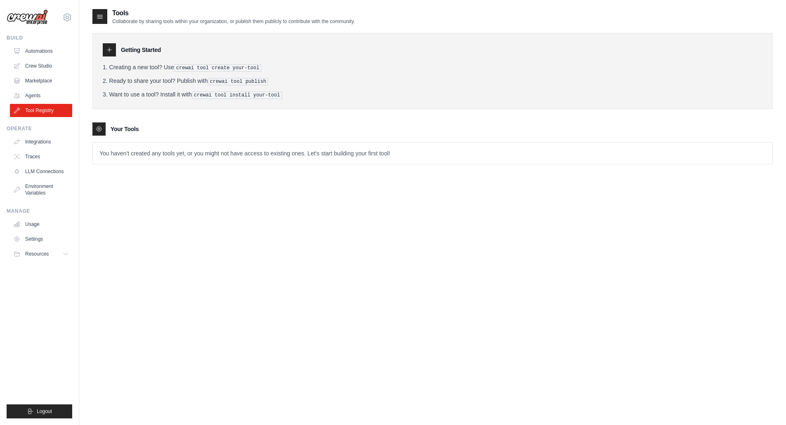
click at [102, 19] on icon at bounding box center [99, 16] width 5 height 3
click at [101, 17] on icon at bounding box center [100, 16] width 8 height 8
click at [227, 176] on div "Tools Collaborate by sharing tools within your organization, or publish them pu…" at bounding box center [432, 92] width 680 height 169
click at [270, 144] on p "You haven't created any tools yet, or you might not have access to existing one…" at bounding box center [432, 153] width 679 height 21
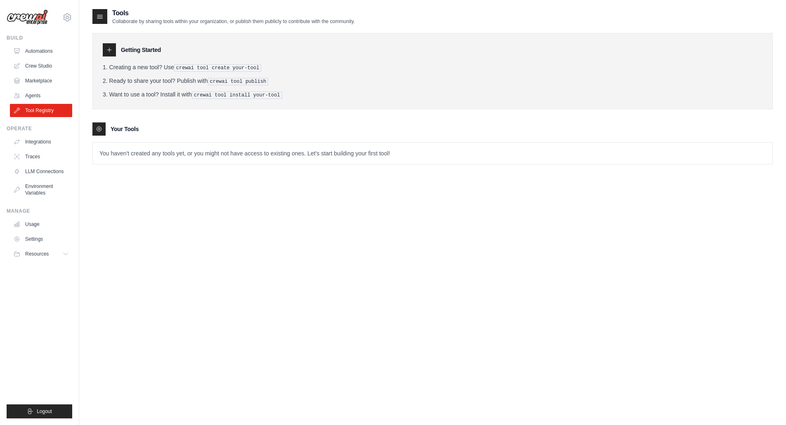
click at [277, 154] on p "You haven't created any tools yet, or you might not have access to existing one…" at bounding box center [432, 153] width 679 height 21
click at [100, 126] on icon at bounding box center [99, 129] width 7 height 7
click at [101, 126] on icon at bounding box center [99, 129] width 7 height 7
click at [125, 127] on h3 "Your Tools" at bounding box center [125, 129] width 28 height 8
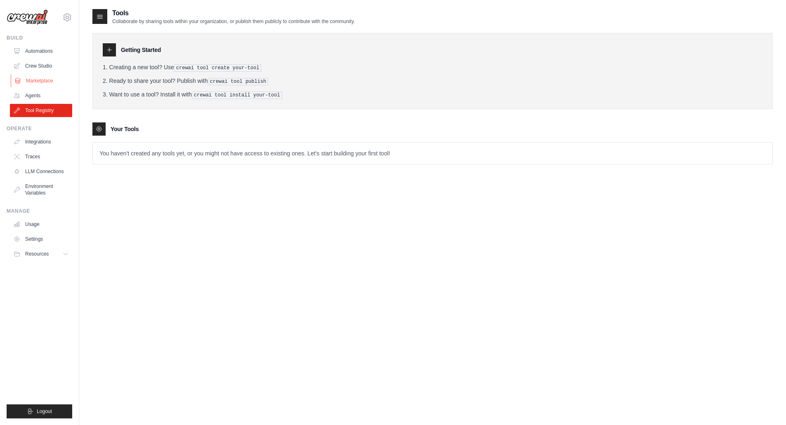
click at [35, 79] on link "Marketplace" at bounding box center [42, 80] width 62 height 13
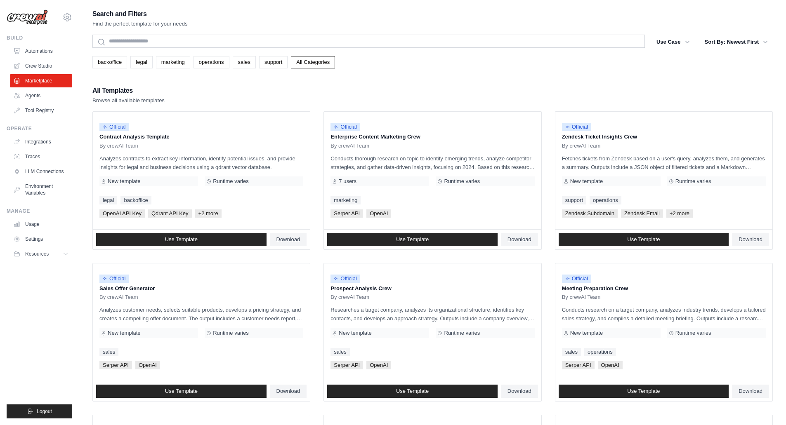
click at [252, 48] on div "Search" at bounding box center [368, 42] width 552 height 15
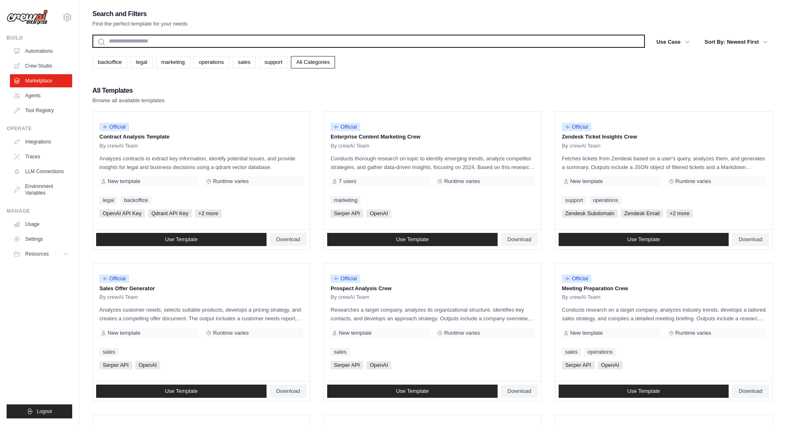
click at [254, 45] on input "text" at bounding box center [368, 41] width 552 height 13
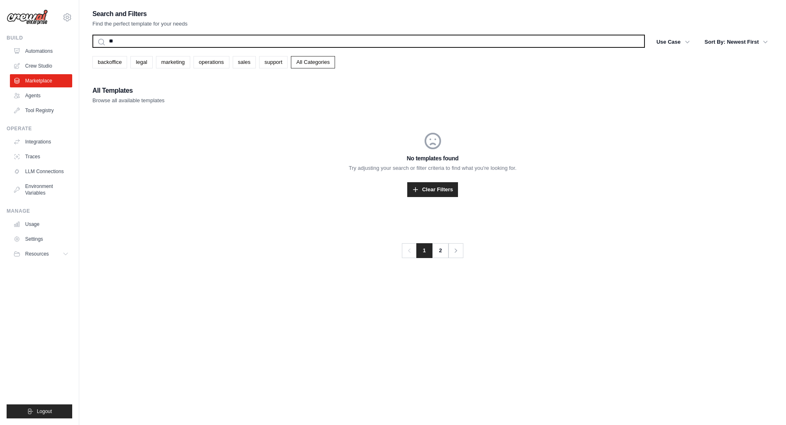
type input "*"
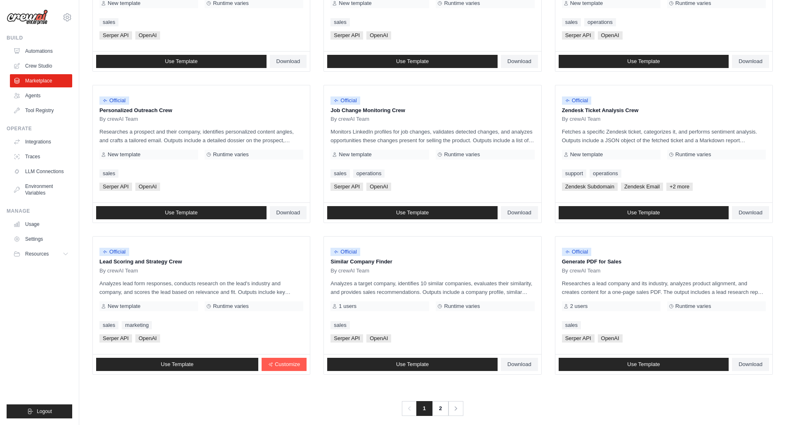
scroll to position [339, 0]
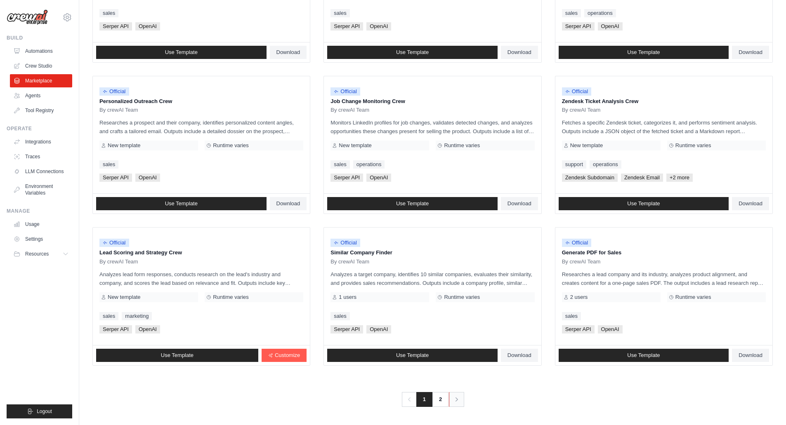
click at [459, 400] on icon "Pagination" at bounding box center [456, 399] width 8 height 8
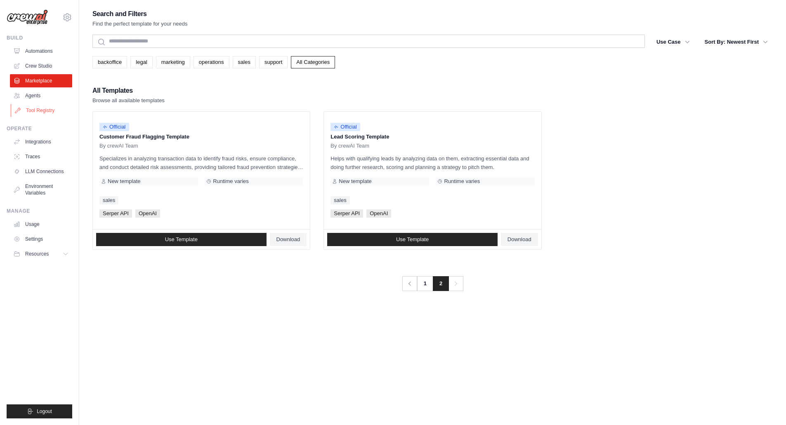
click at [41, 109] on link "Tool Registry" at bounding box center [42, 110] width 62 height 13
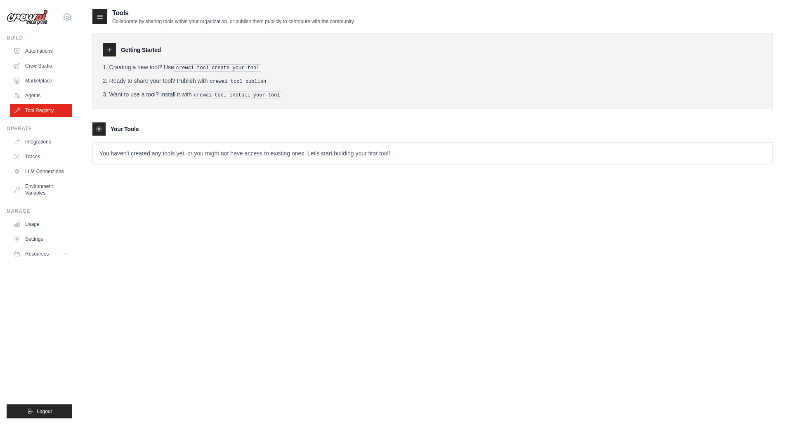
click at [98, 127] on icon at bounding box center [98, 129] width 5 height 5
click at [112, 51] on icon at bounding box center [109, 50] width 7 height 7
click at [102, 9] on div at bounding box center [99, 16] width 15 height 15
click at [102, 17] on icon at bounding box center [100, 16] width 8 height 8
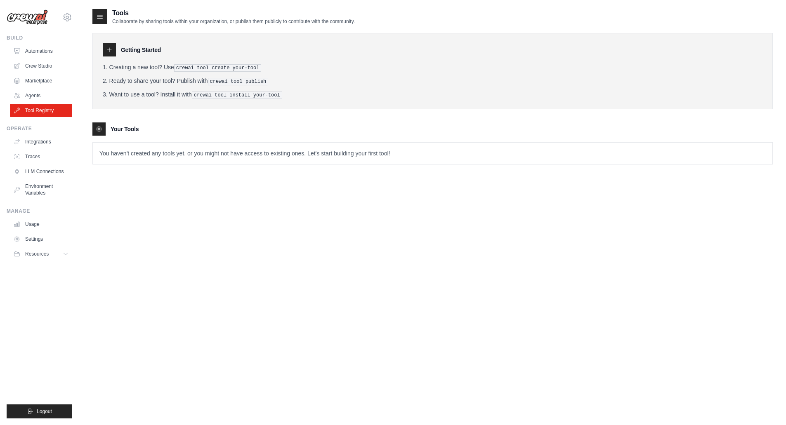
click at [102, 17] on icon at bounding box center [100, 16] width 8 height 8
click at [140, 49] on h3 "Getting Started" at bounding box center [141, 50] width 40 height 8
click at [195, 65] on pre "crewai tool create your-tool" at bounding box center [217, 67] width 87 height 7
click at [299, 74] on ol "Creating a new tool? Use crewai tool create your-tool Ready to share your tool?…" at bounding box center [432, 81] width 659 height 36
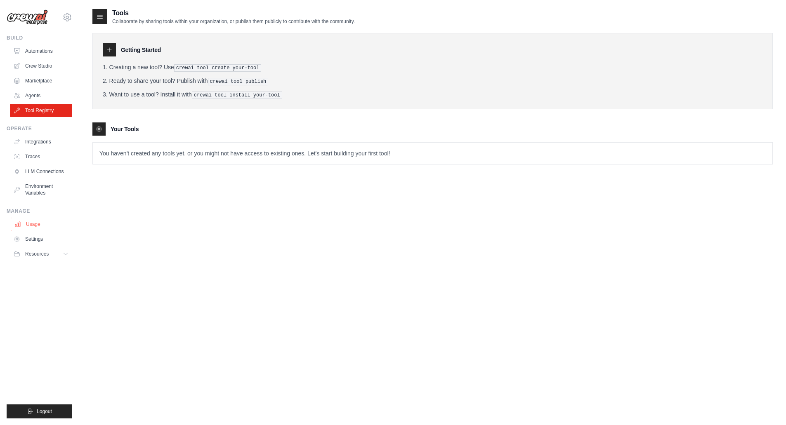
click at [39, 228] on link "Usage" at bounding box center [42, 224] width 62 height 13
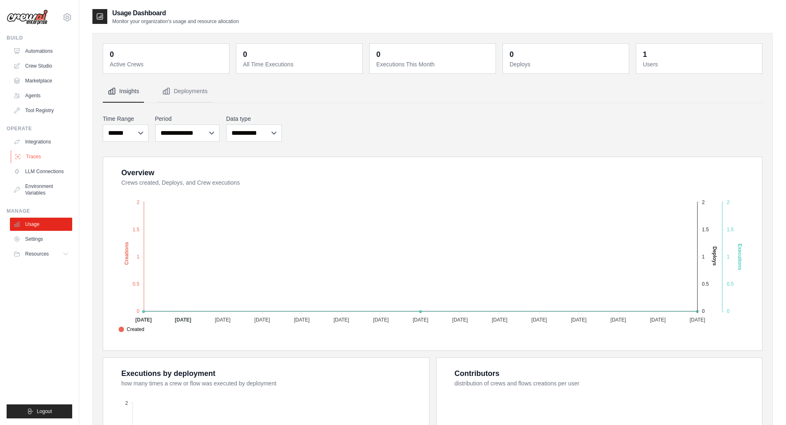
click at [44, 157] on link "Traces" at bounding box center [42, 156] width 62 height 13
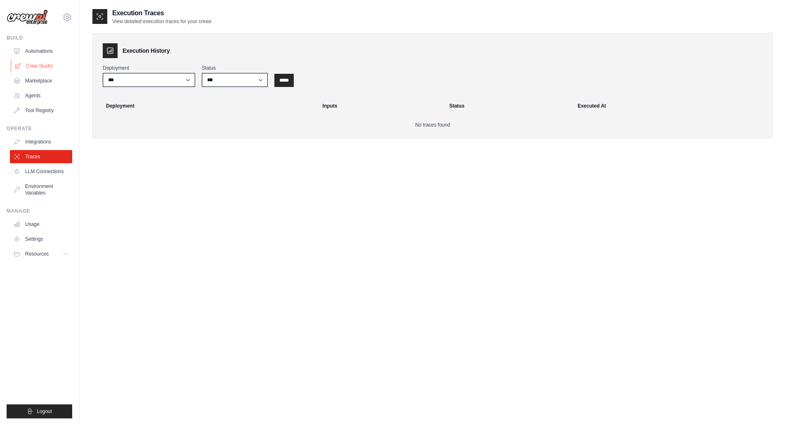
click at [40, 69] on link "Crew Studio" at bounding box center [42, 65] width 62 height 13
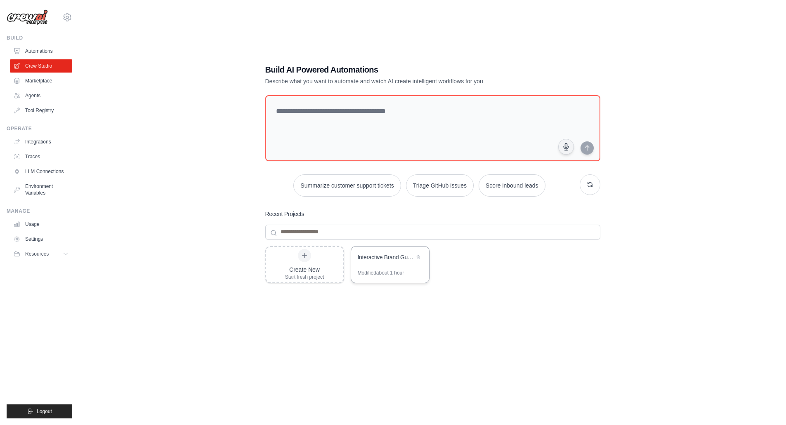
click at [388, 268] on div "Interactive Brand Guidelines Assistant" at bounding box center [390, 258] width 78 height 23
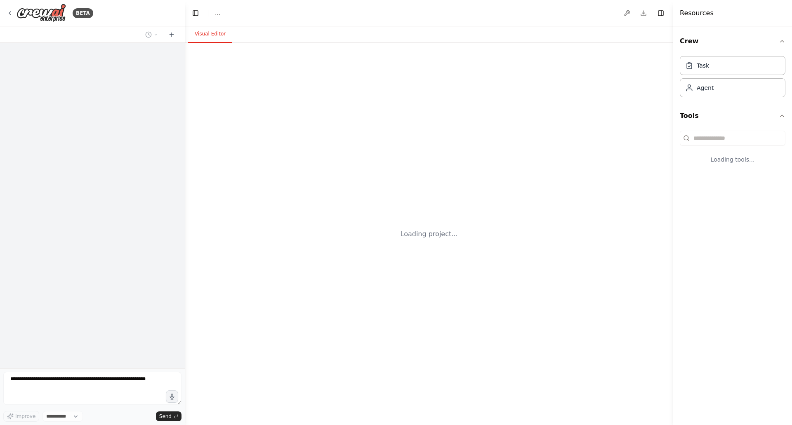
select select "****"
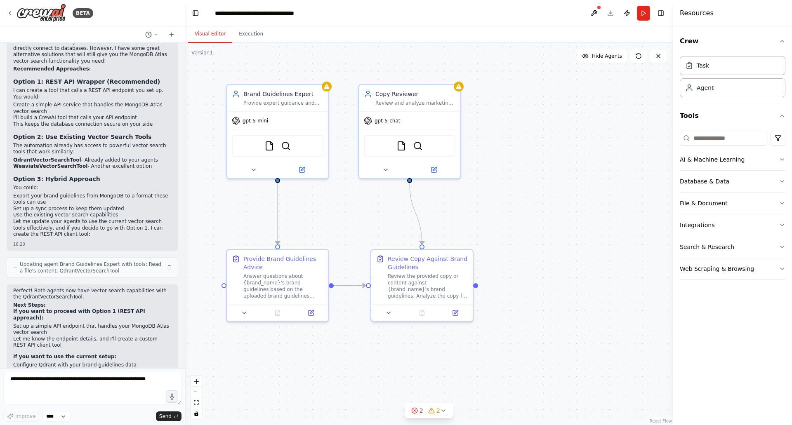
scroll to position [2501, 0]
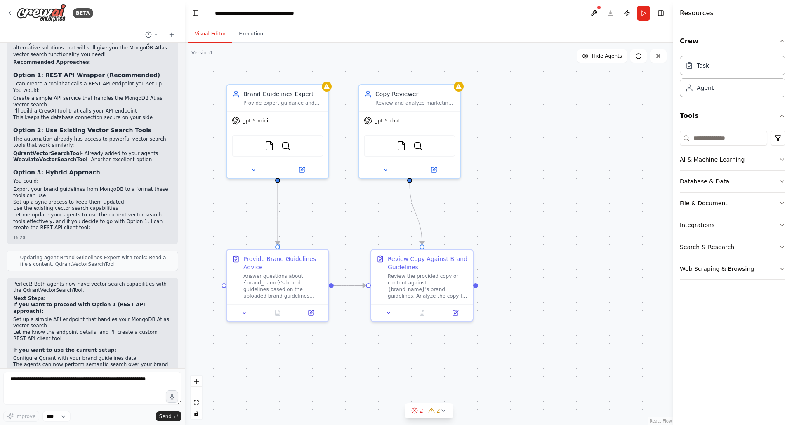
click at [736, 230] on button "Integrations" at bounding box center [733, 224] width 106 height 21
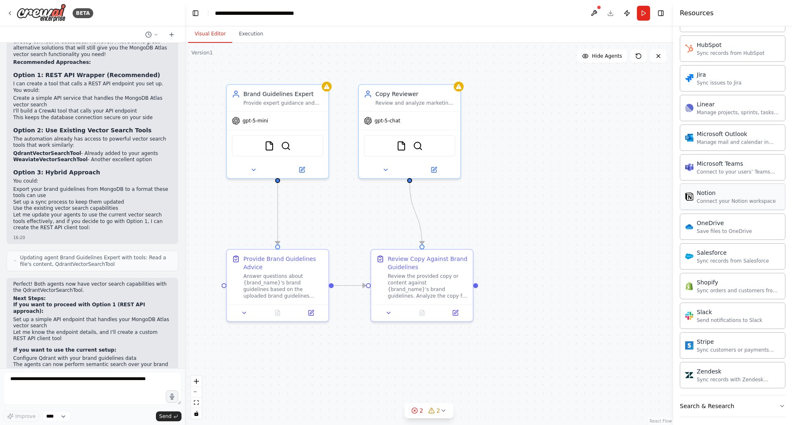
scroll to position [498, 0]
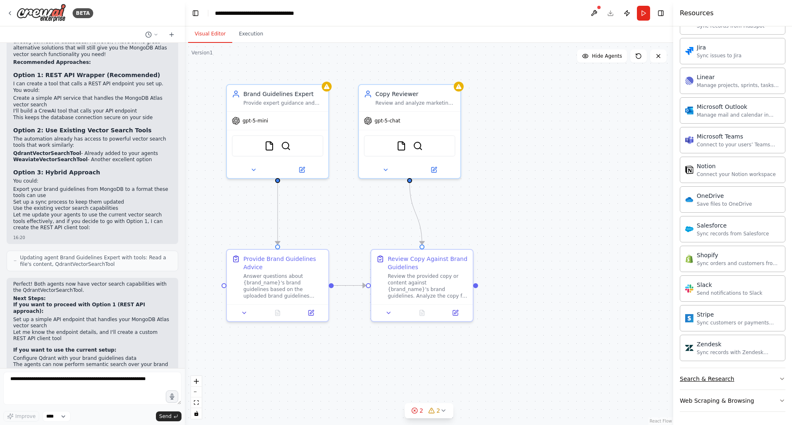
click at [736, 375] on button "Search & Research" at bounding box center [733, 378] width 106 height 21
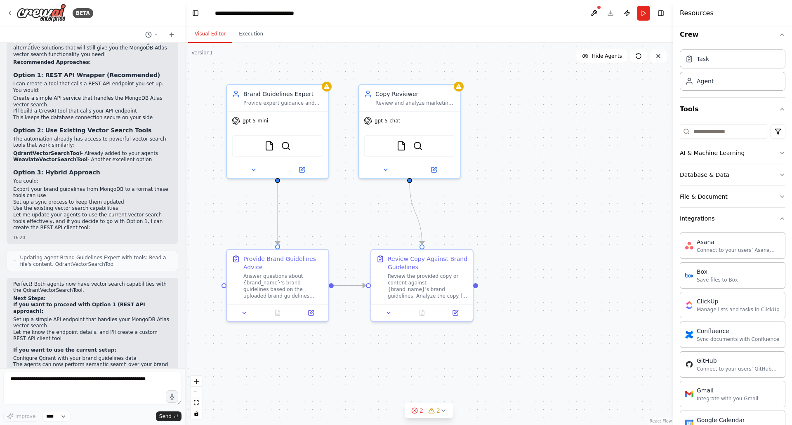
scroll to position [0, 0]
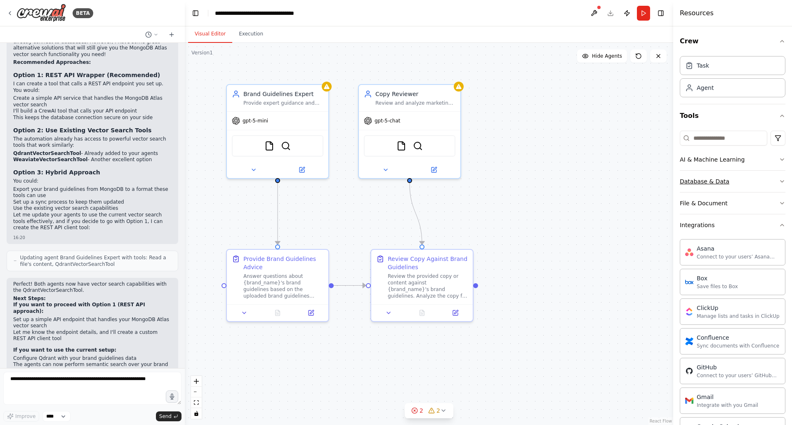
click at [744, 179] on button "Database & Data" at bounding box center [733, 181] width 106 height 21
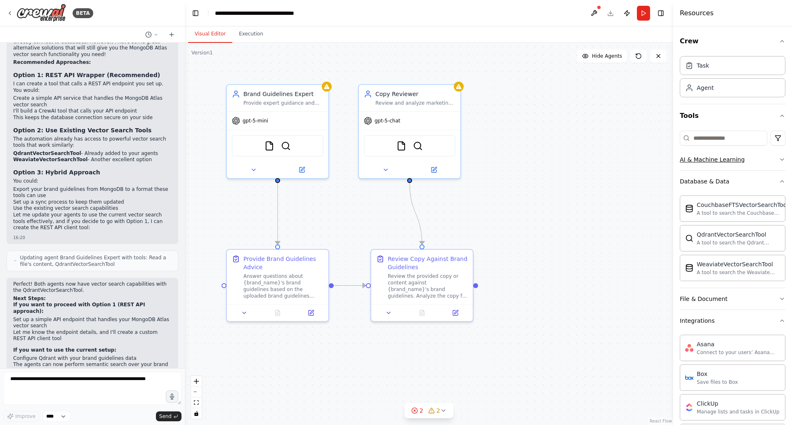
click at [741, 165] on button "AI & Machine Learning" at bounding box center [733, 159] width 106 height 21
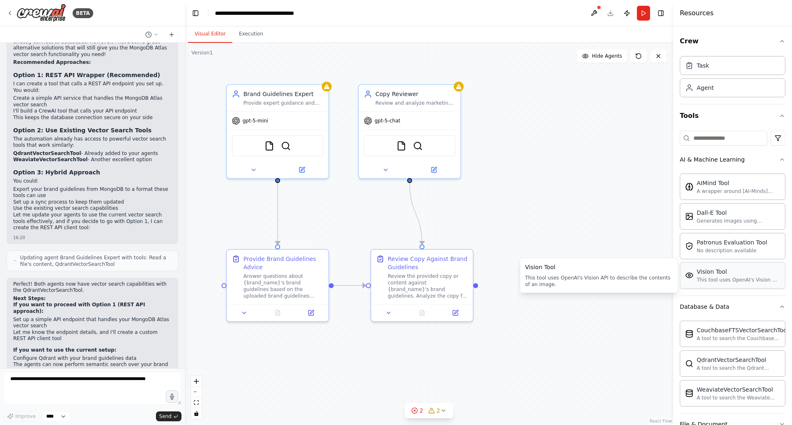
scroll to position [82, 0]
